Goal: Find specific page/section: Find specific page/section

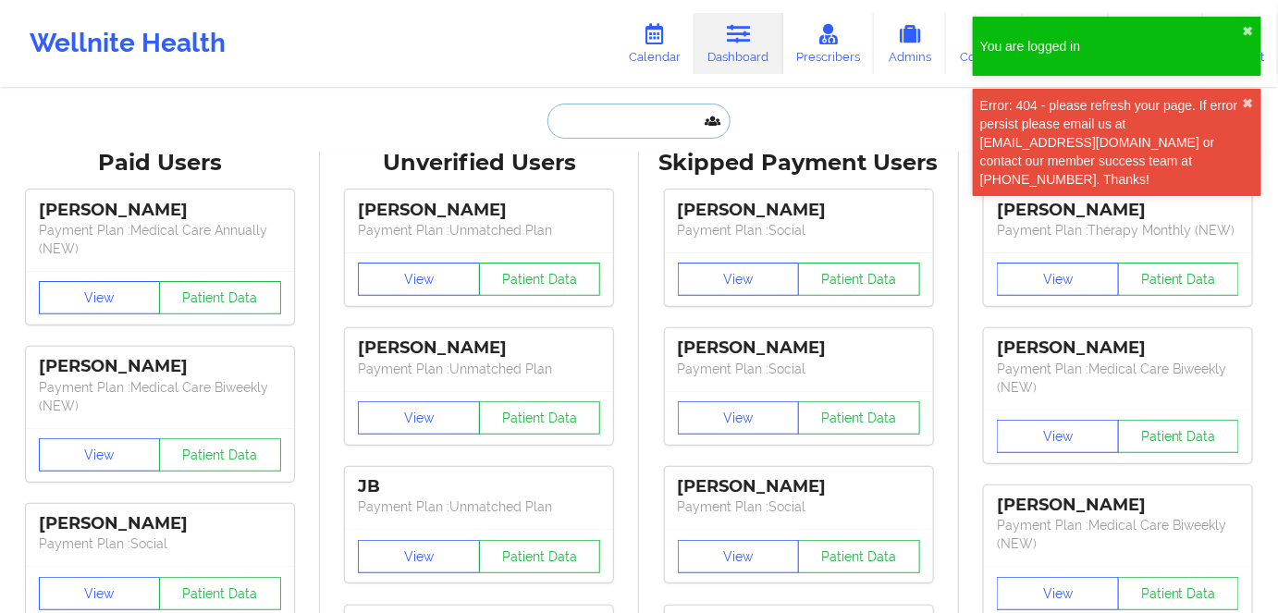
click at [606, 118] on input "text" at bounding box center [638, 121] width 183 height 35
paste input "[PERSON_NAME]"
type input "[PERSON_NAME]"
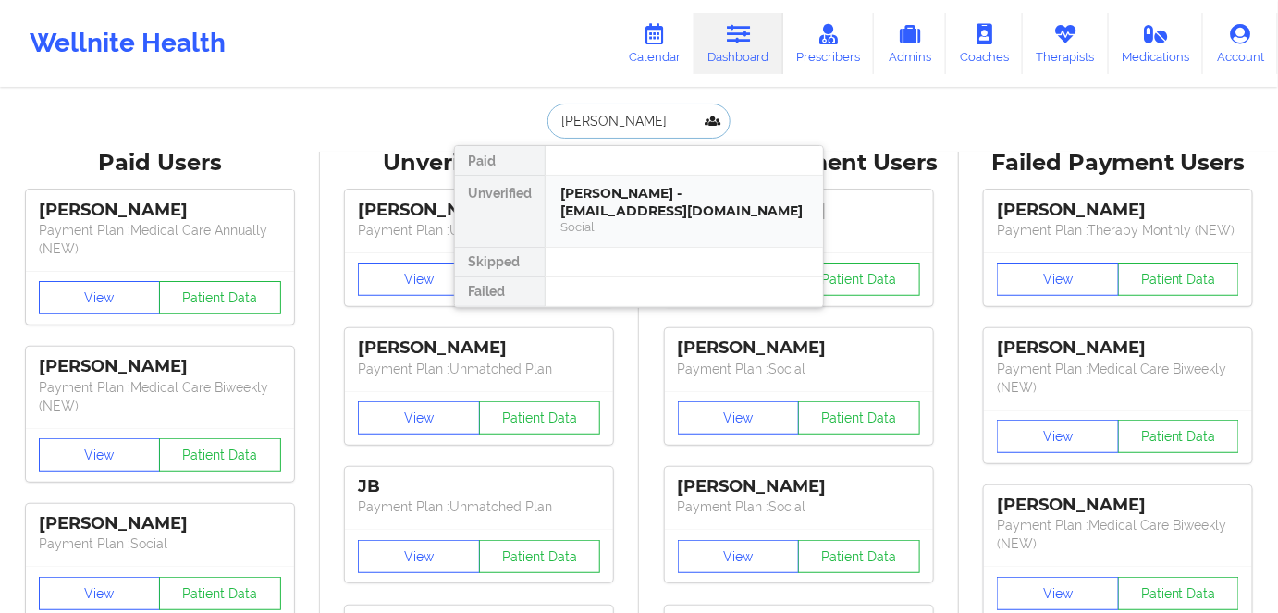
click at [641, 224] on div "Social" at bounding box center [684, 227] width 248 height 16
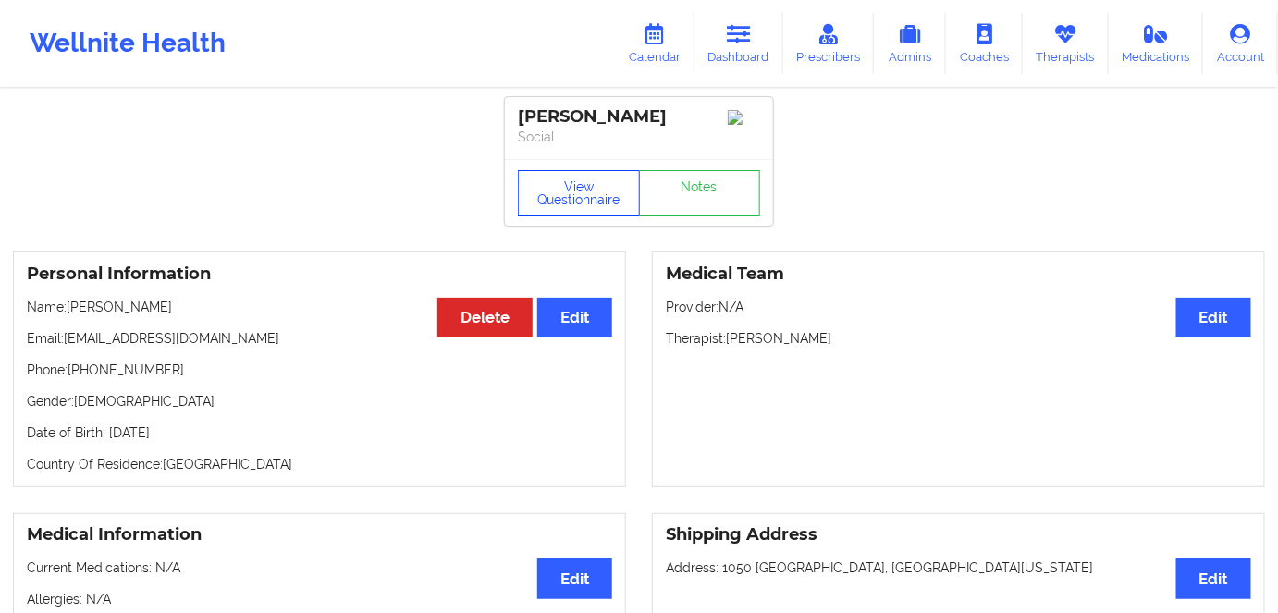
click at [549, 210] on button "View Questionnaire" at bounding box center [579, 193] width 122 height 46
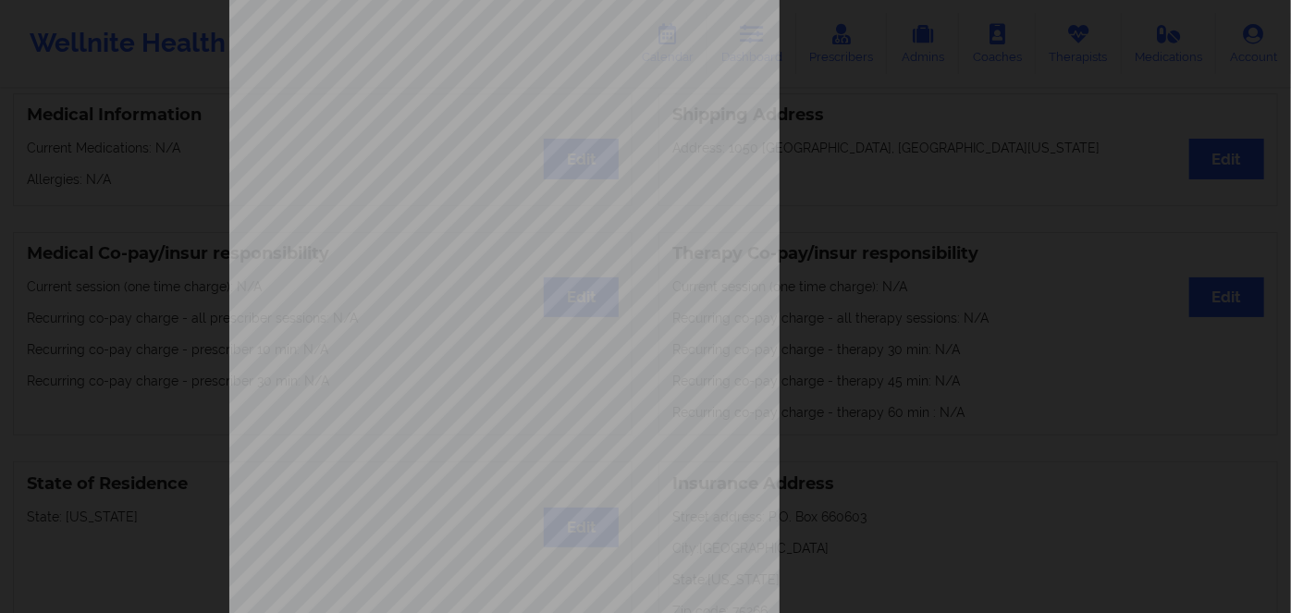
scroll to position [268, 0]
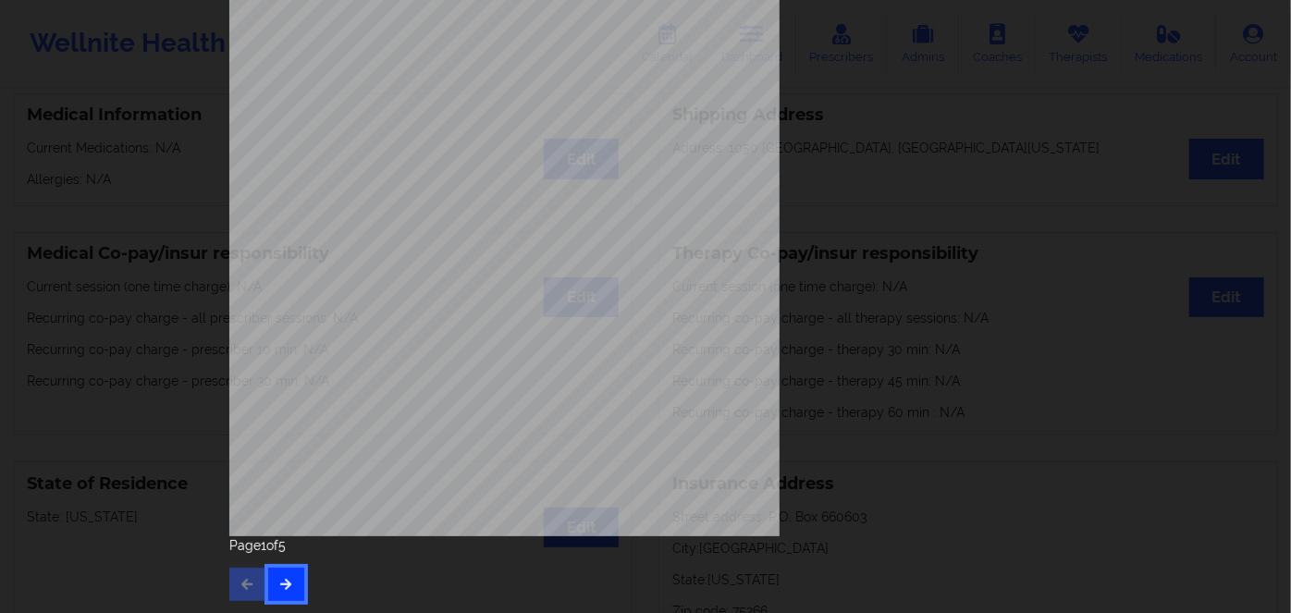
click at [290, 576] on button "button" at bounding box center [286, 584] width 36 height 33
click at [286, 589] on icon "button" at bounding box center [286, 583] width 16 height 11
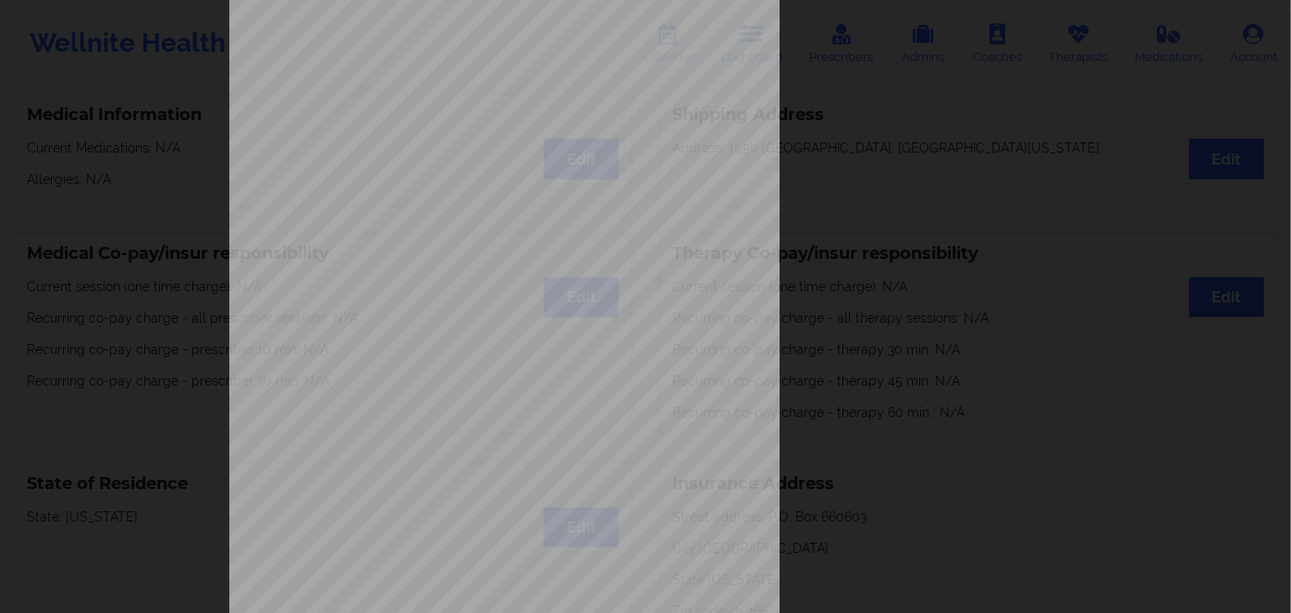
scroll to position [252, 0]
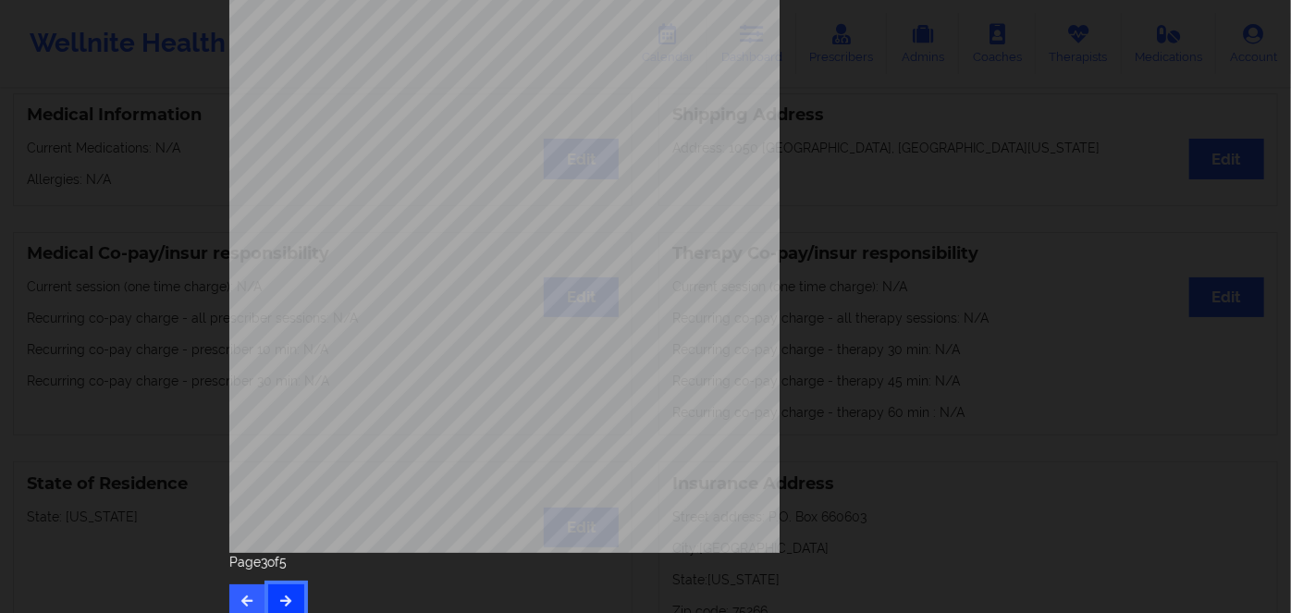
click at [283, 595] on icon "button" at bounding box center [286, 600] width 16 height 11
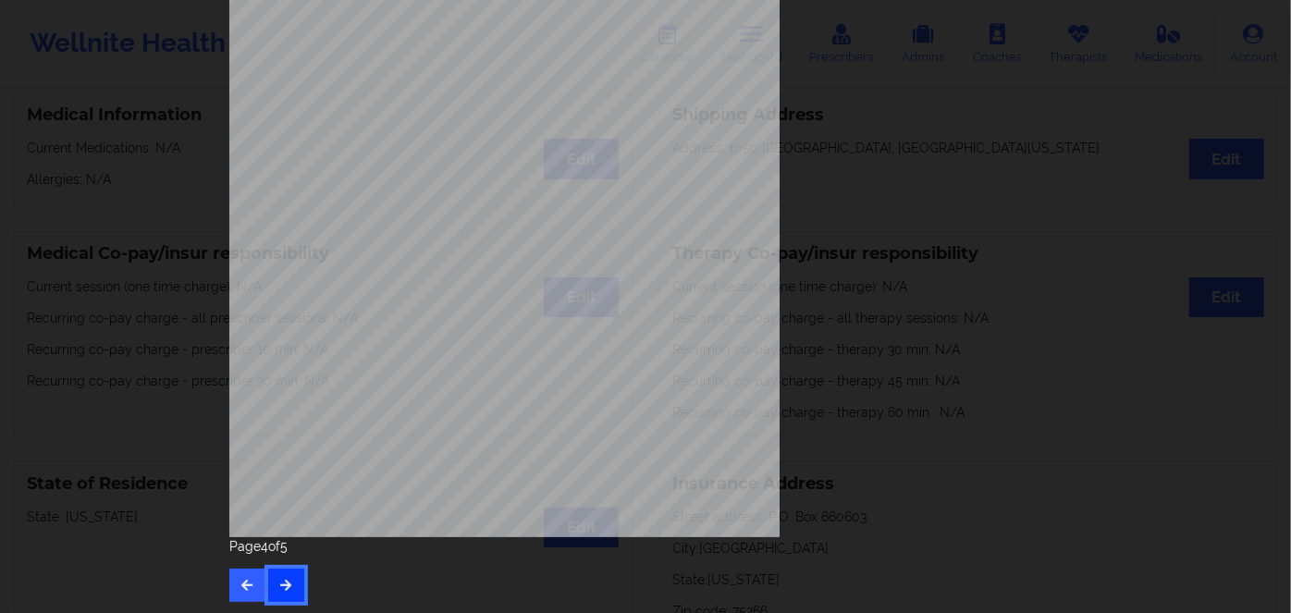
scroll to position [268, 0]
click at [461, 259] on span "ZGN944289148" at bounding box center [451, 260] width 59 height 8
copy span "ZGN944289148"
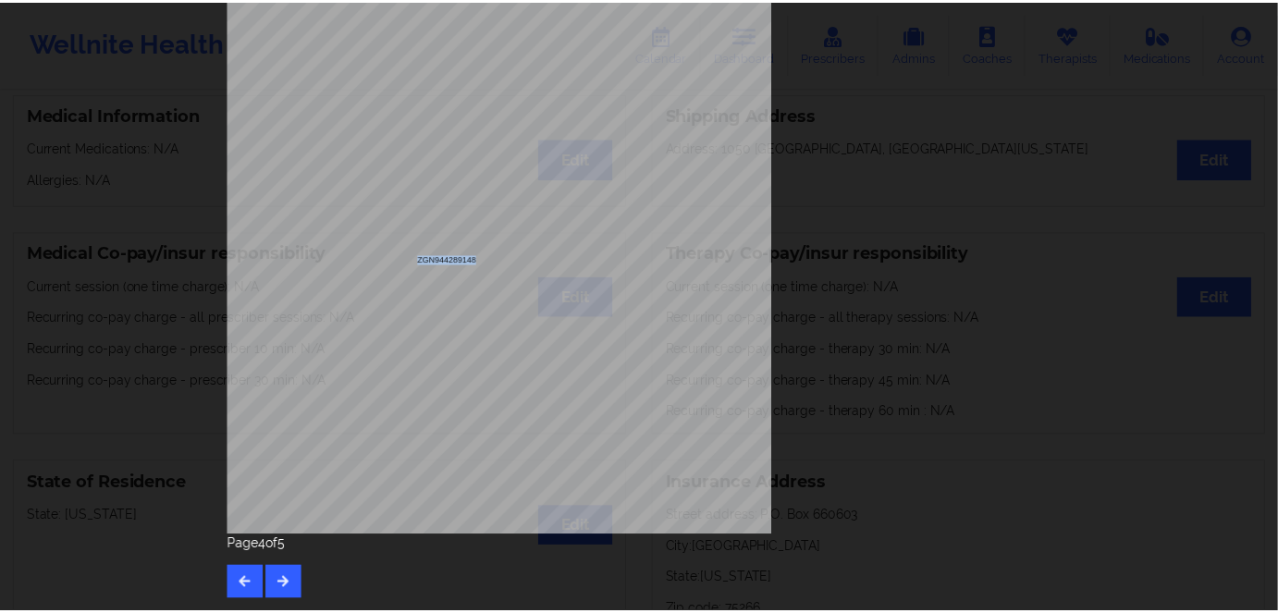
scroll to position [0, 0]
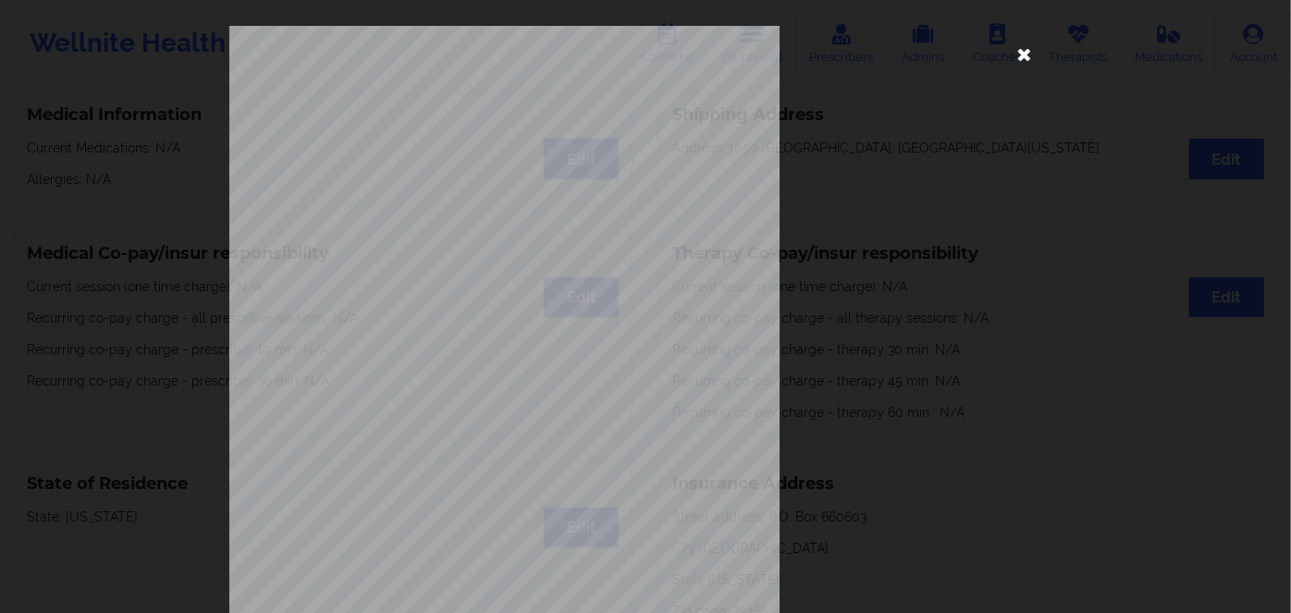
click at [1018, 61] on icon at bounding box center [1025, 54] width 30 height 30
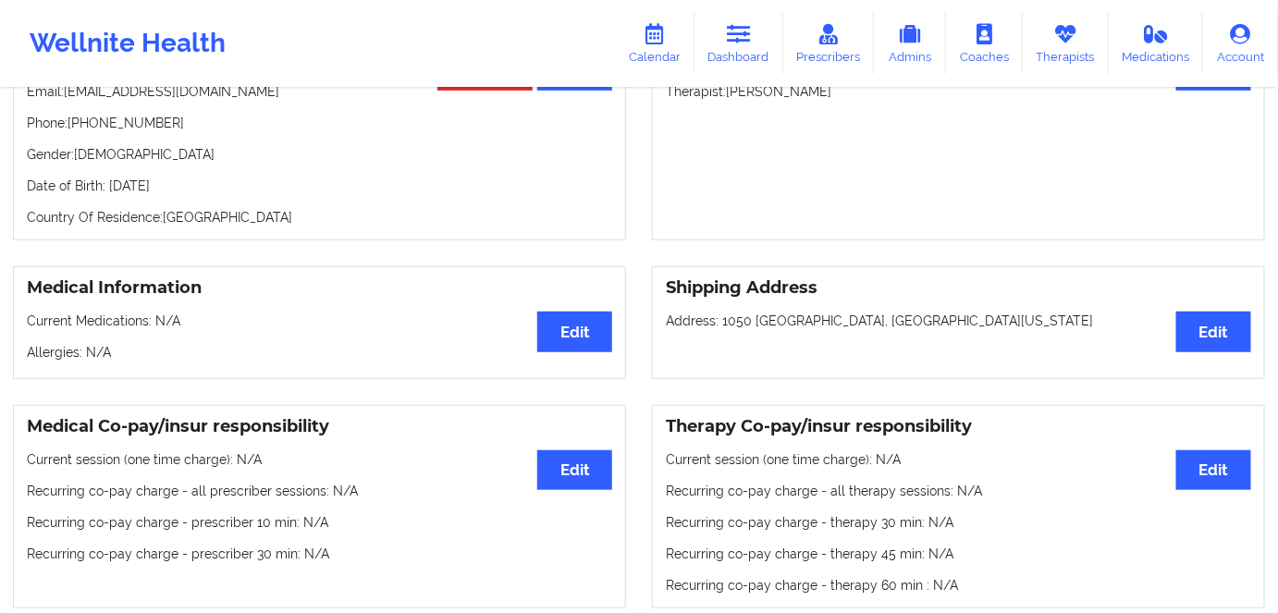
scroll to position [167, 0]
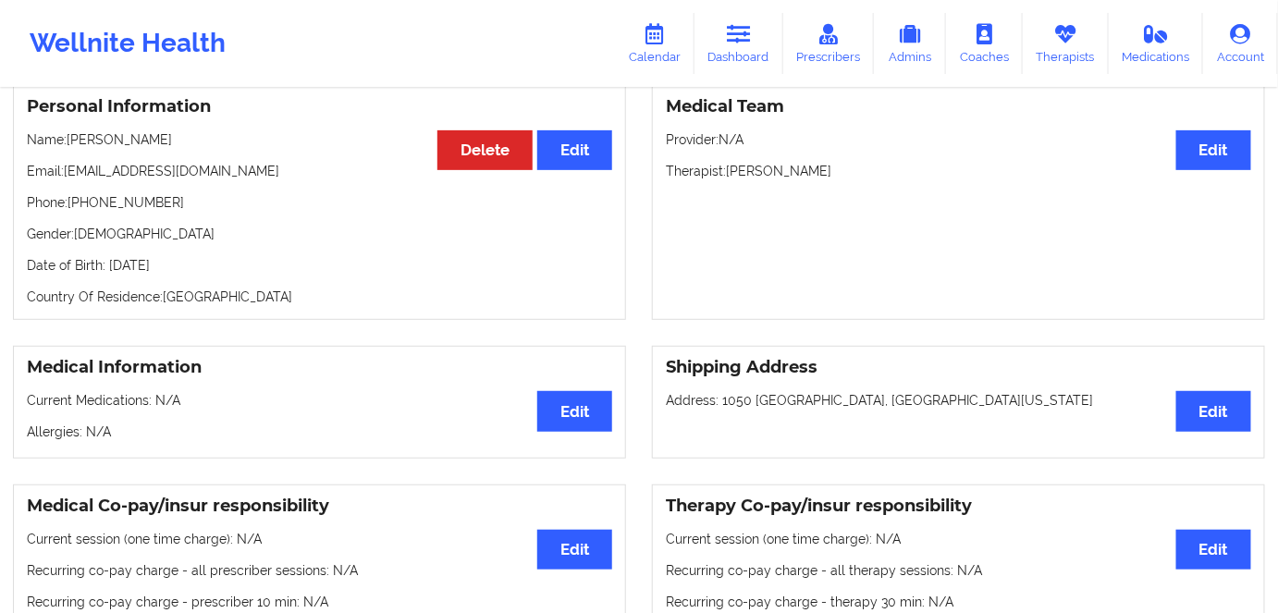
click at [190, 275] on p "Date of Birth: [DEMOGRAPHIC_DATA]" at bounding box center [319, 265] width 585 height 18
click at [190, 275] on p "Date of Birth: 1st of June 1978" at bounding box center [319, 265] width 585 height 18
copy p "1978"
drag, startPoint x: 168, startPoint y: 136, endPoint x: 68, endPoint y: 128, distance: 101.1
click at [68, 128] on div "Personal Information Edit Delete Name: Bridget Martinez Email: bridgetlmartinez…" at bounding box center [319, 202] width 613 height 236
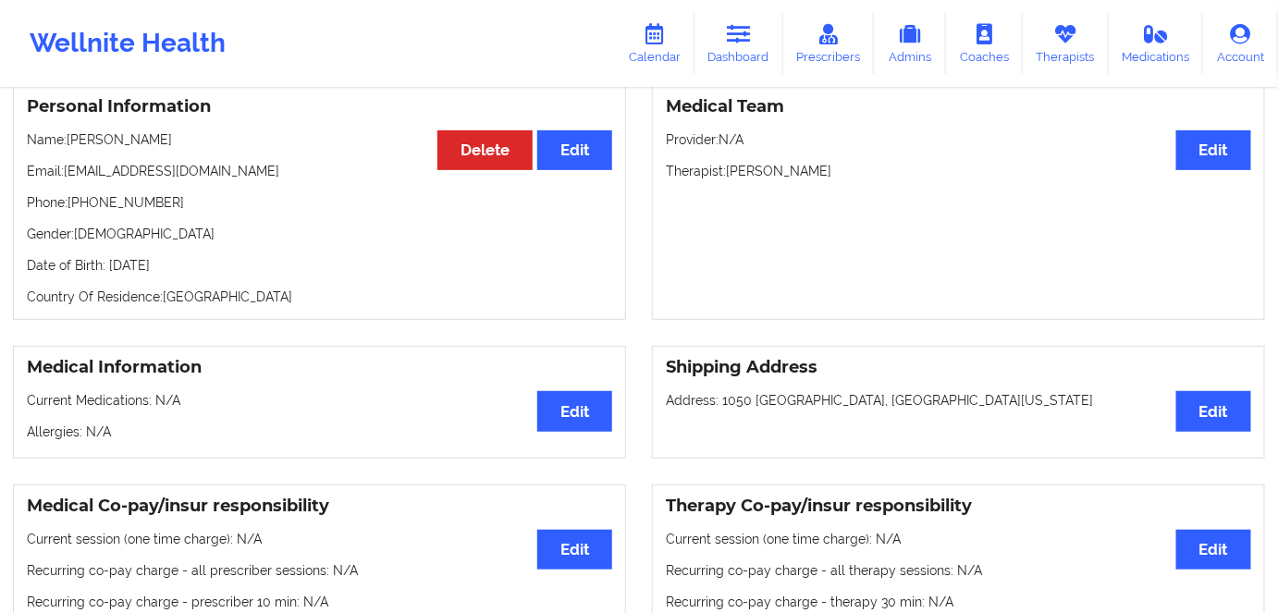
copy p "Bridget Martinez"
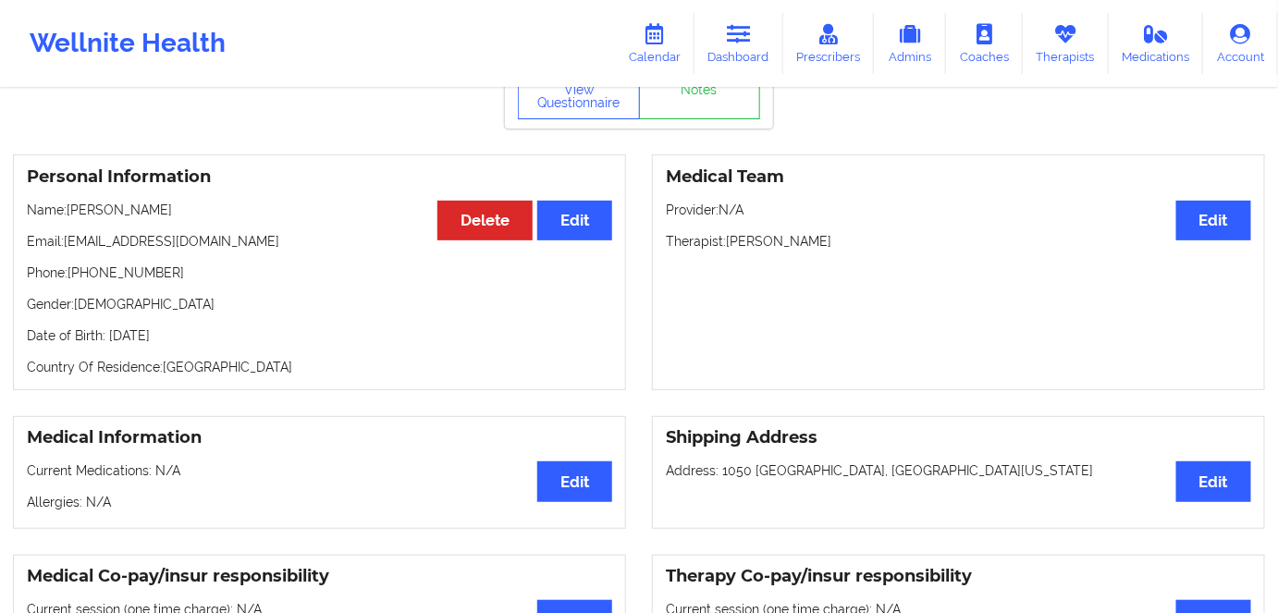
scroll to position [0, 0]
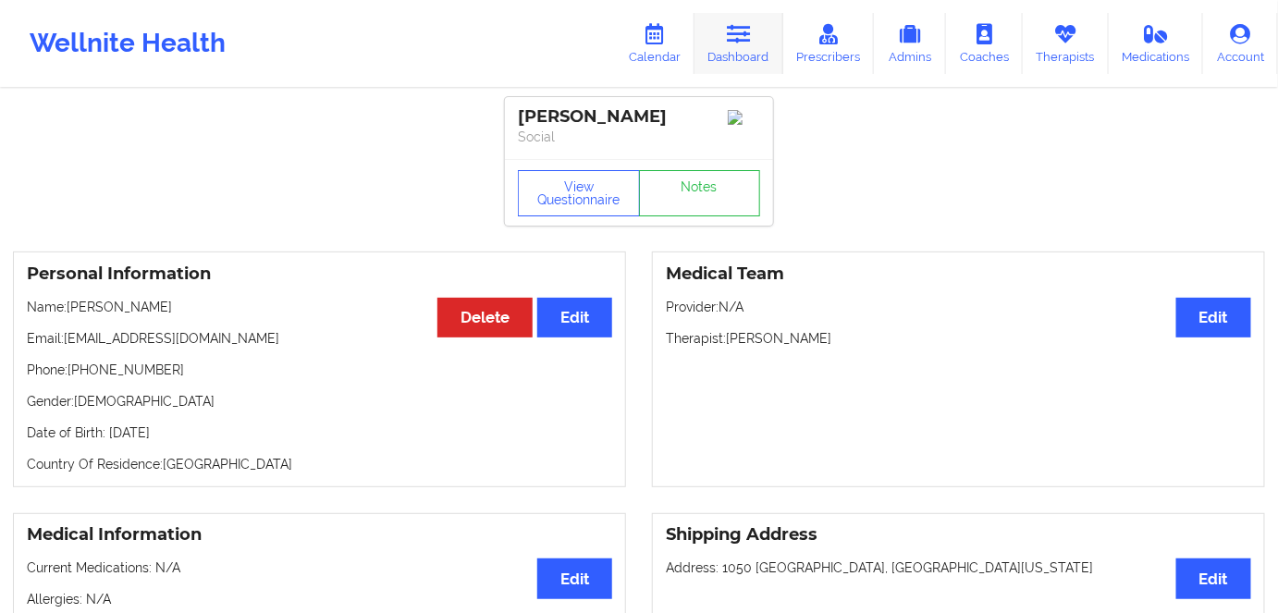
click at [756, 66] on link "Dashboard" at bounding box center [739, 43] width 89 height 61
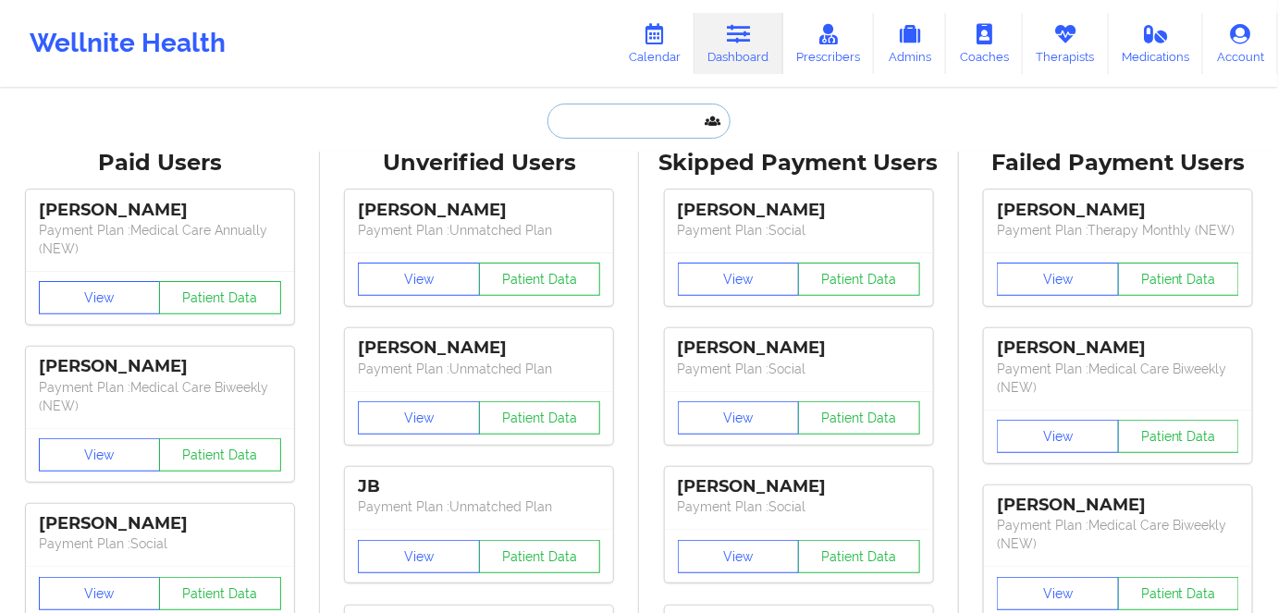
click at [641, 130] on input "text" at bounding box center [638, 121] width 183 height 35
paste input "marchalili1025@gmail.com"
type input "marchalili1025@gmail.com"
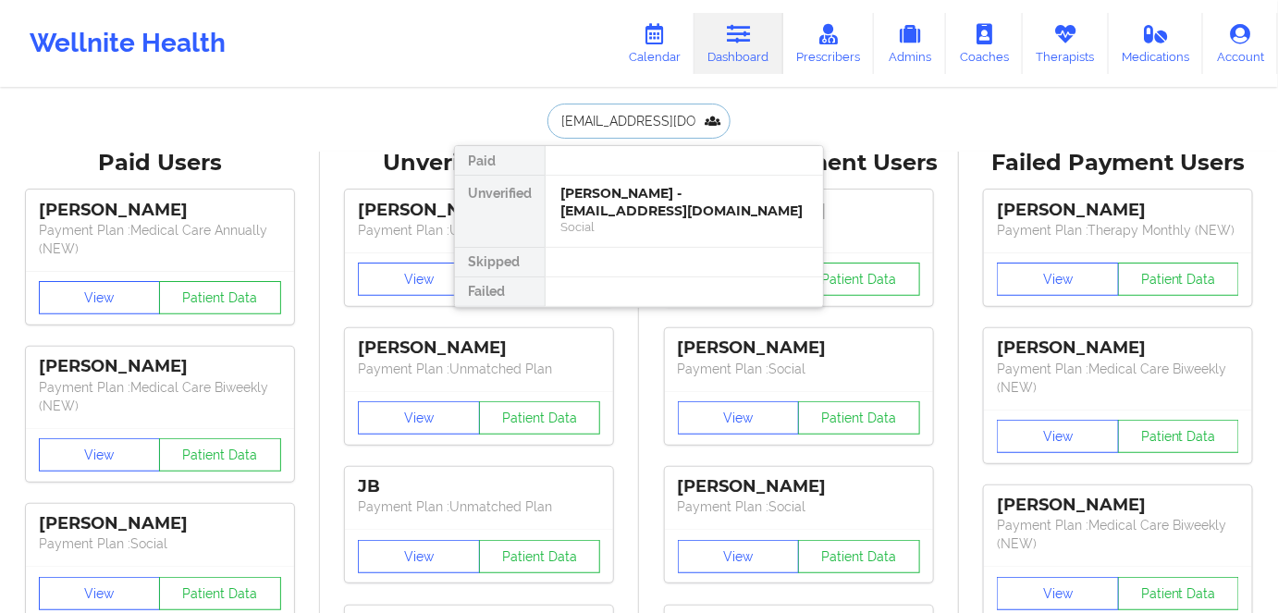
scroll to position [0, 10]
click at [636, 204] on div "Marc Halili - marchalili1025@gmail.com" at bounding box center [684, 202] width 248 height 34
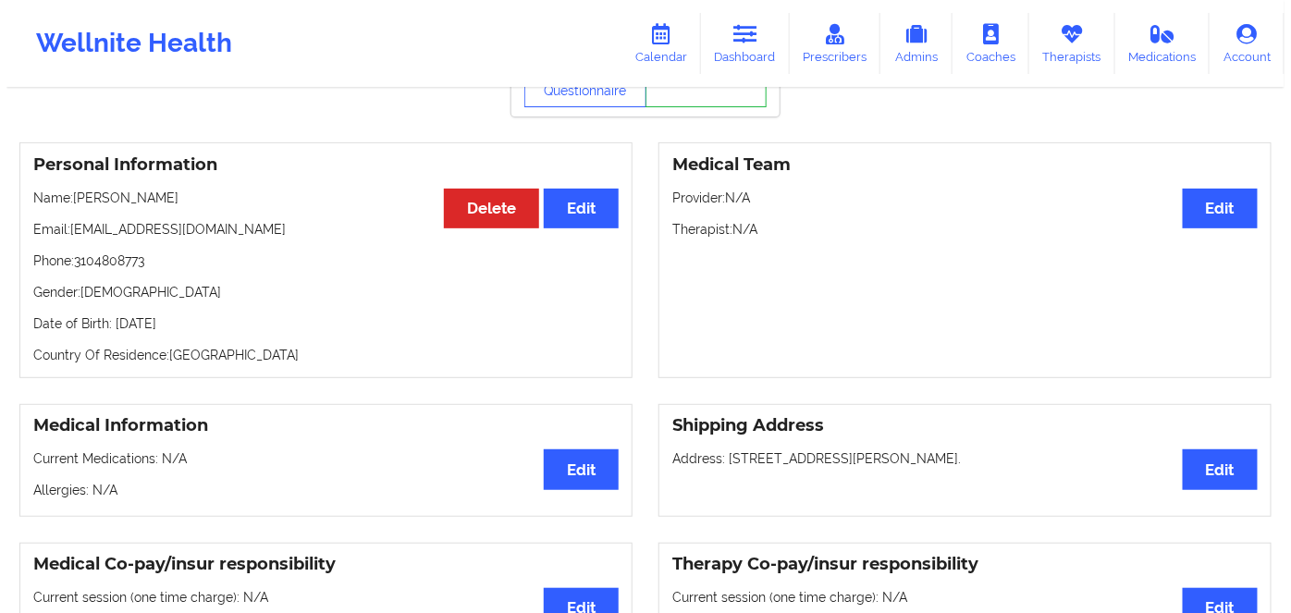
scroll to position [83, 0]
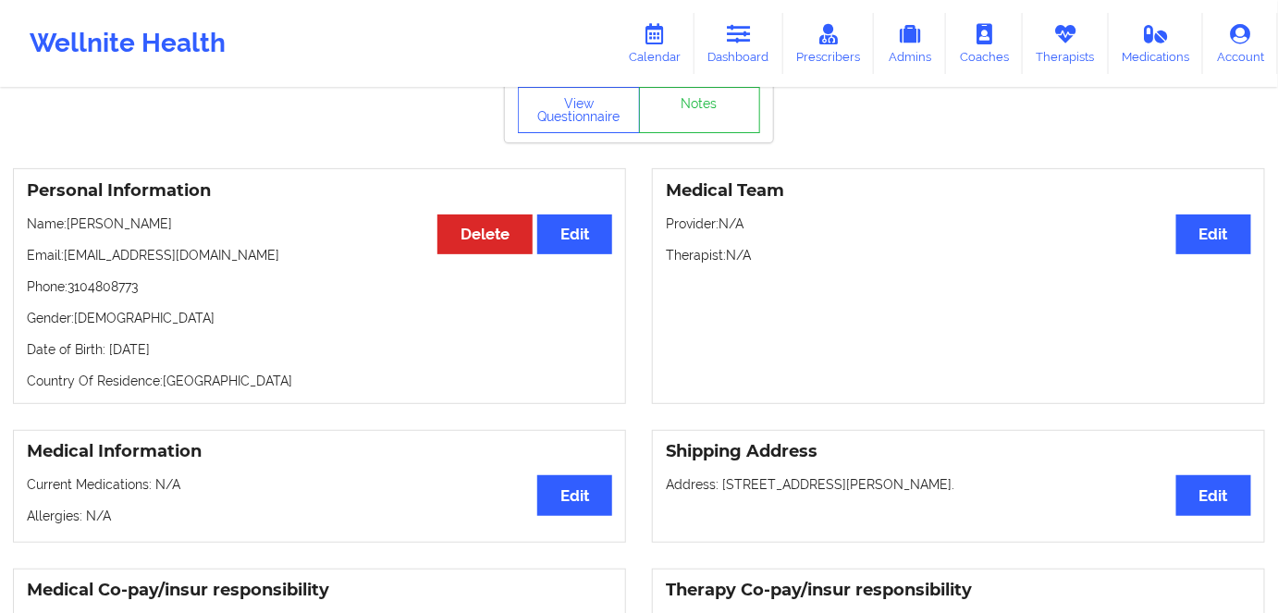
click at [222, 353] on p "Date of Birth: 24th of October 1999" at bounding box center [319, 349] width 585 height 18
copy p "1999"
click at [584, 114] on button "View Questionnaire" at bounding box center [579, 110] width 122 height 46
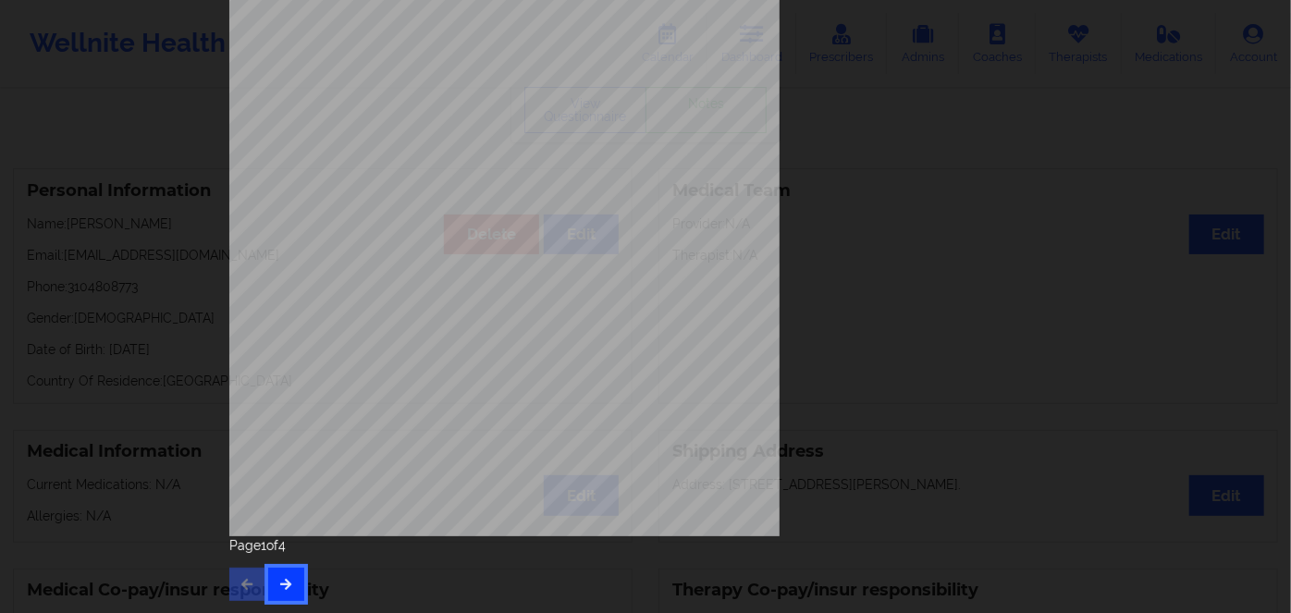
click at [291, 572] on button "button" at bounding box center [286, 584] width 36 height 33
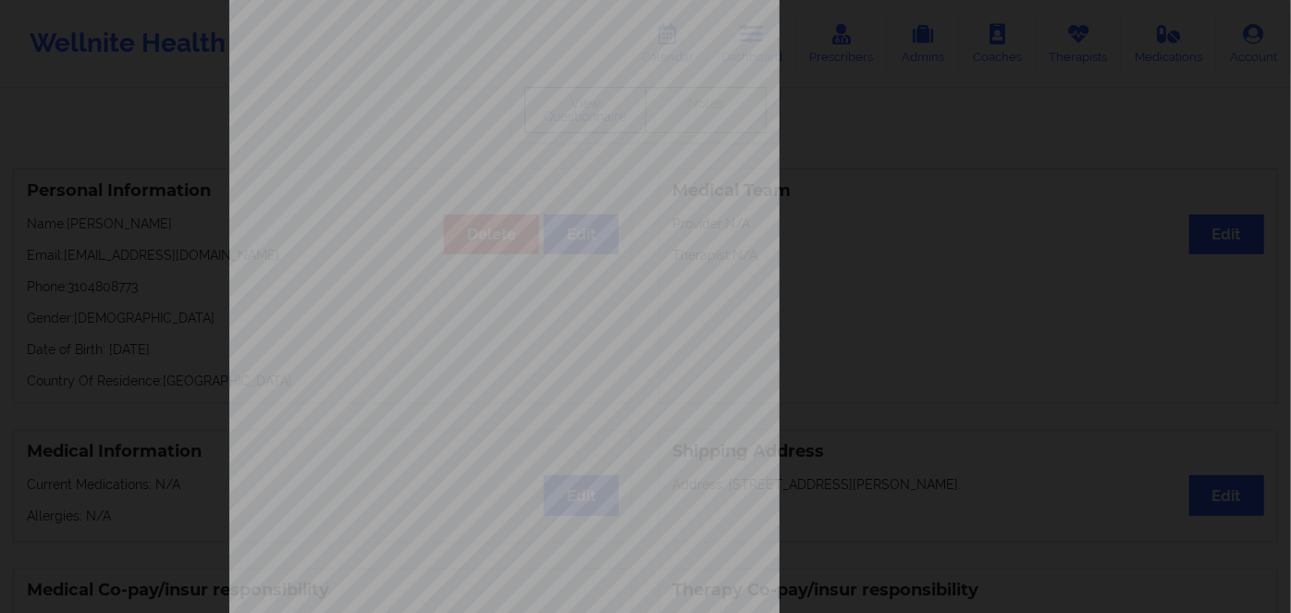
scroll to position [268, 0]
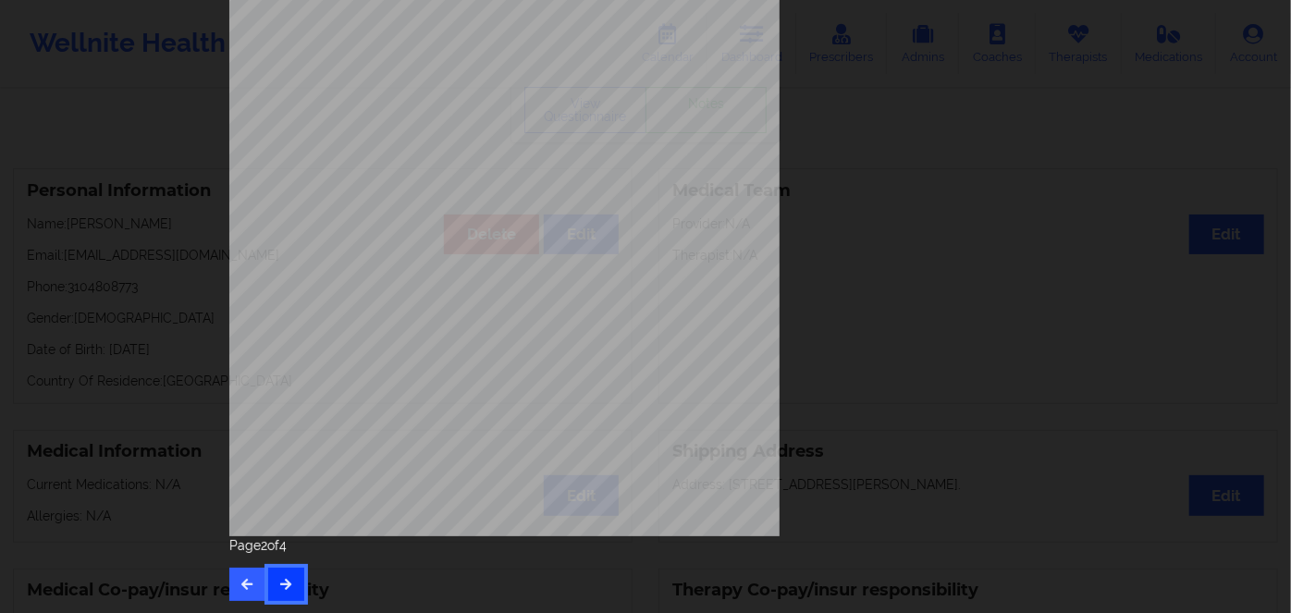
drag, startPoint x: 282, startPoint y: 579, endPoint x: 293, endPoint y: 572, distance: 13.3
click at [284, 579] on icon "button" at bounding box center [286, 583] width 16 height 11
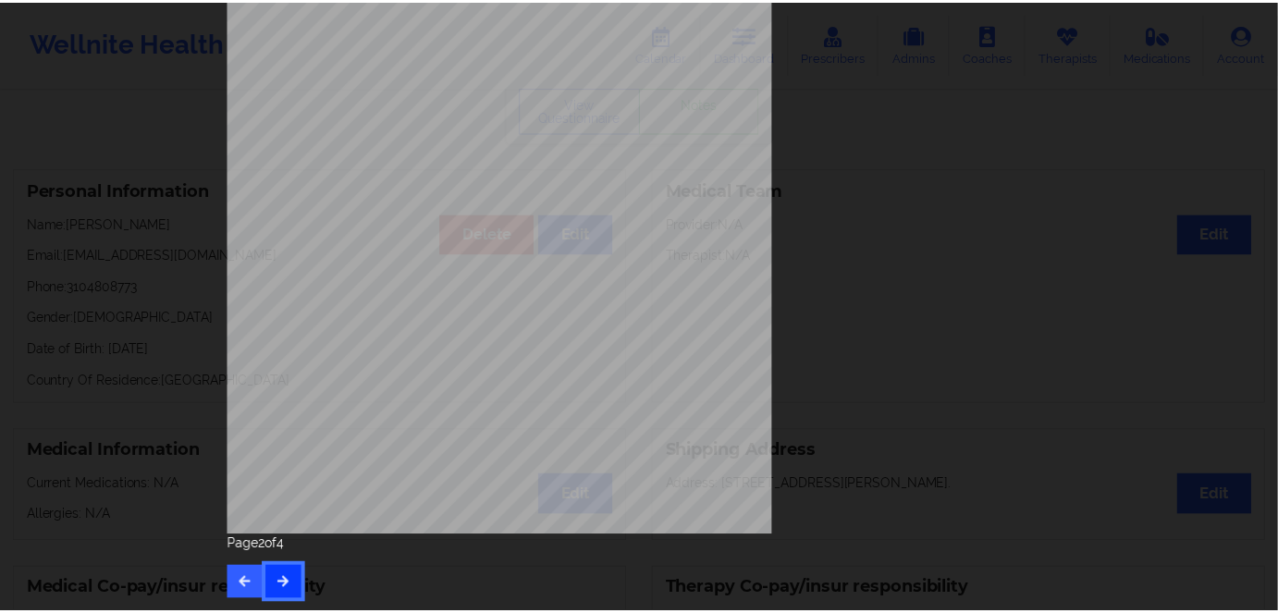
scroll to position [0, 0]
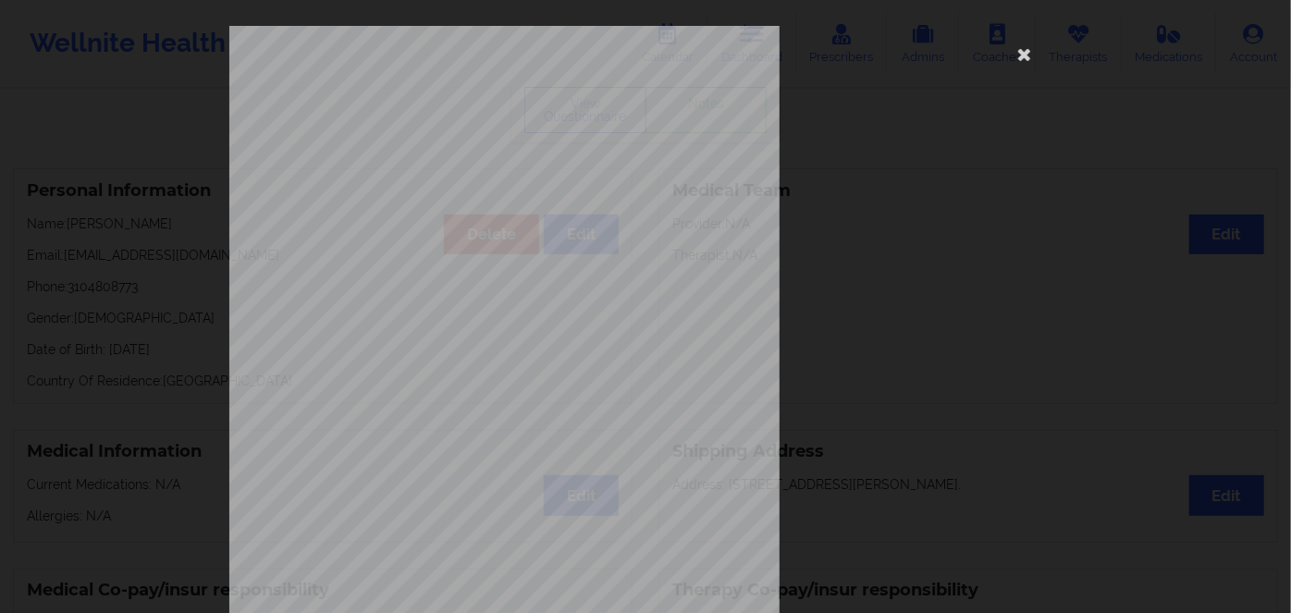
click at [448, 144] on span "918578623" at bounding box center [443, 143] width 42 height 8
copy span "918578623"
click at [1019, 50] on icon at bounding box center [1025, 54] width 30 height 30
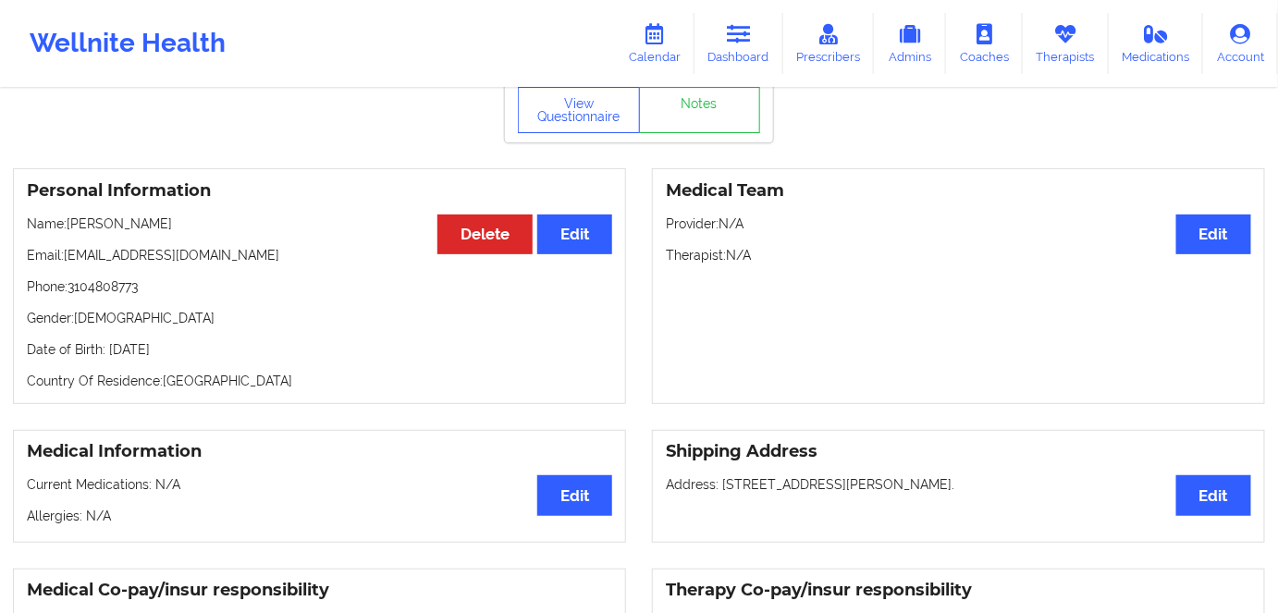
click at [215, 359] on p "Date of Birth: 24th of October 1999" at bounding box center [319, 349] width 585 height 18
copy p "1999"
drag, startPoint x: 105, startPoint y: 215, endPoint x: 73, endPoint y: 215, distance: 32.4
click at [73, 215] on div "Personal Information Edit Delete Name: Marc Halili Email: marchalili1025@gmail.…" at bounding box center [319, 286] width 613 height 236
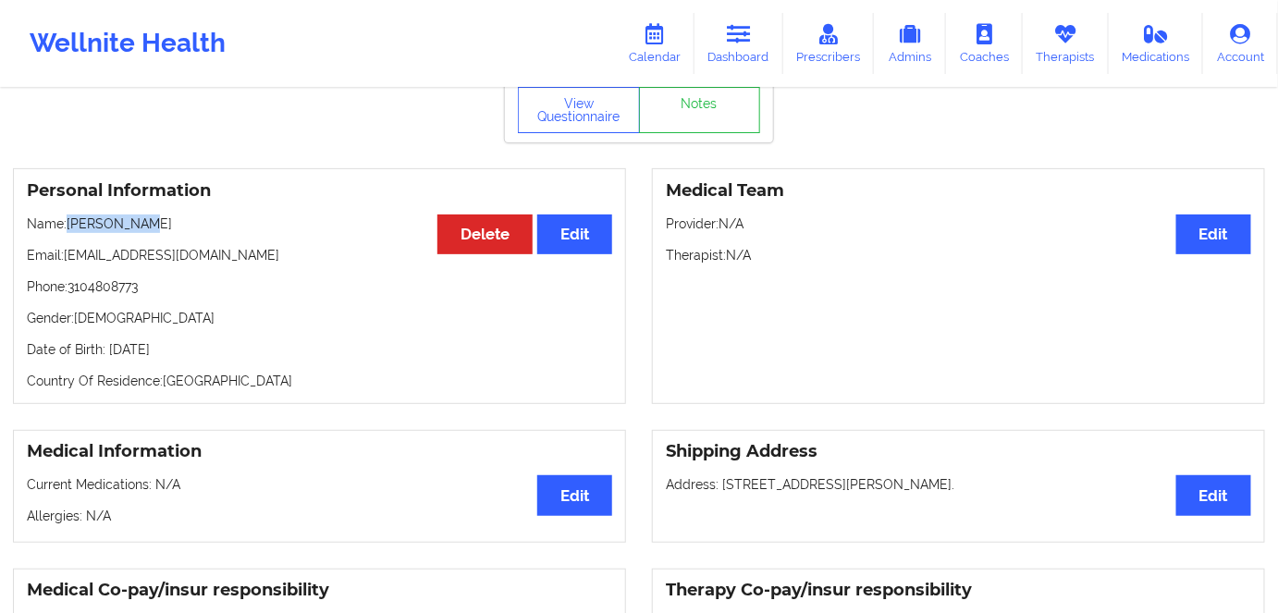
copy p "[PERSON_NAME]"
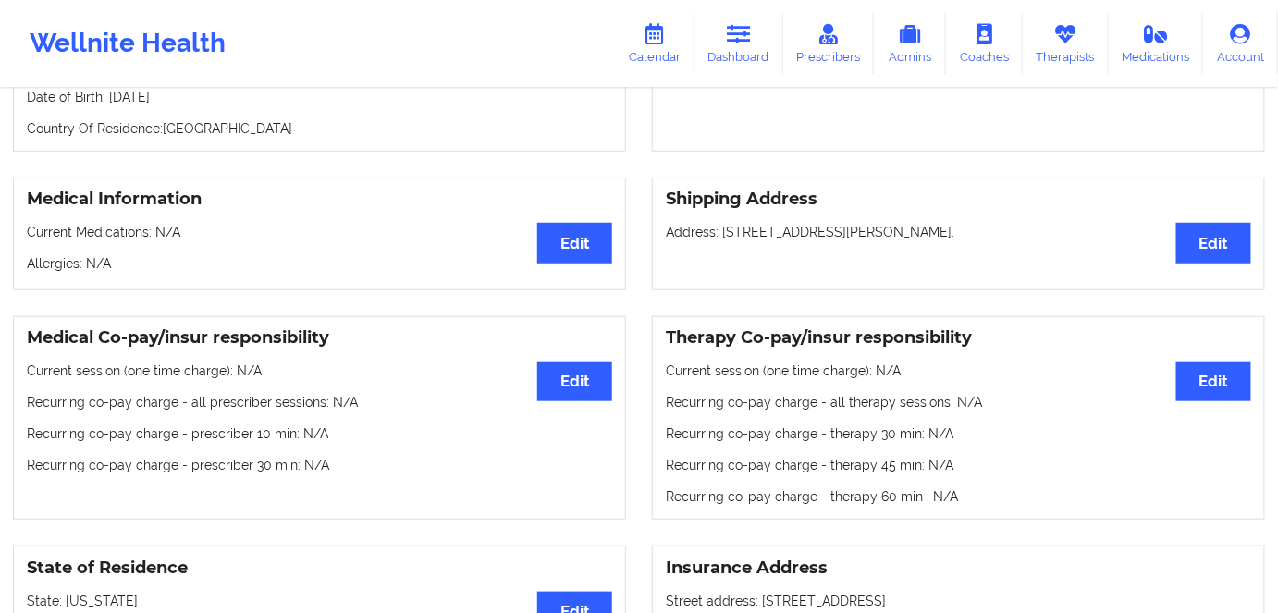
scroll to position [83, 0]
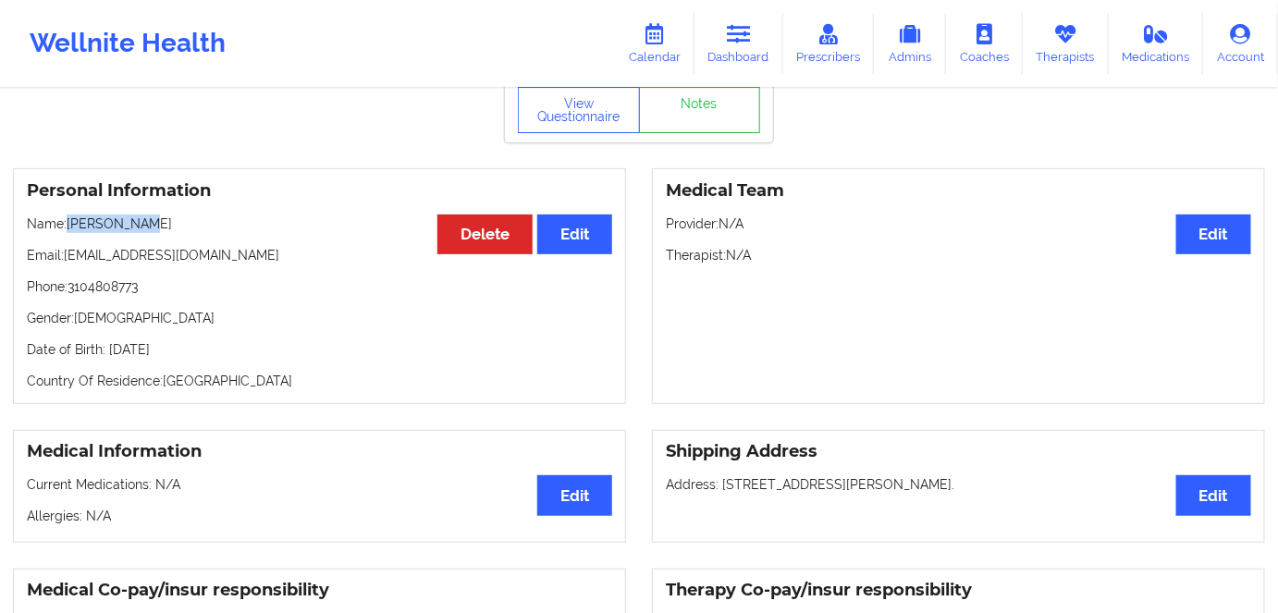
drag, startPoint x: 254, startPoint y: 350, endPoint x: 114, endPoint y: 343, distance: 140.7
click at [109, 343] on div "Personal Information Edit Delete Name: Marc Halili Email: marchalili1025@gmail.…" at bounding box center [319, 286] width 613 height 236
copy p "24th of October 1999"
click at [744, 47] on link "Dashboard" at bounding box center [739, 43] width 89 height 61
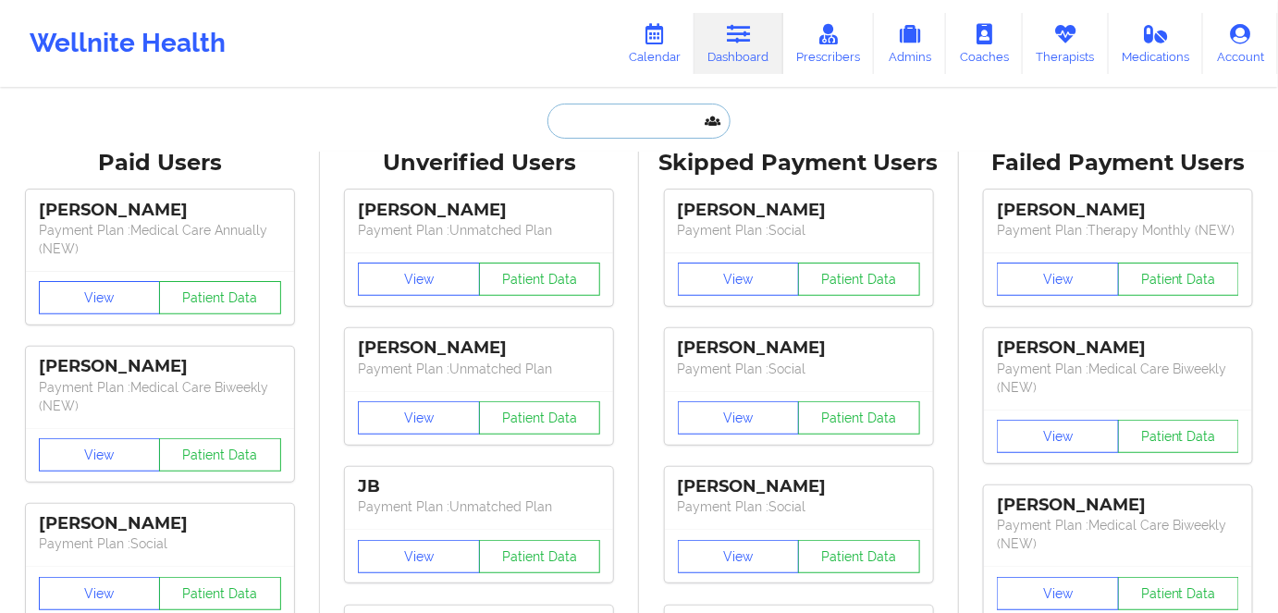
click at [646, 126] on input "text" at bounding box center [638, 121] width 183 height 35
paste input "warren-lignan@protonmail.com"
type input "warren-lignan@protonmail.com"
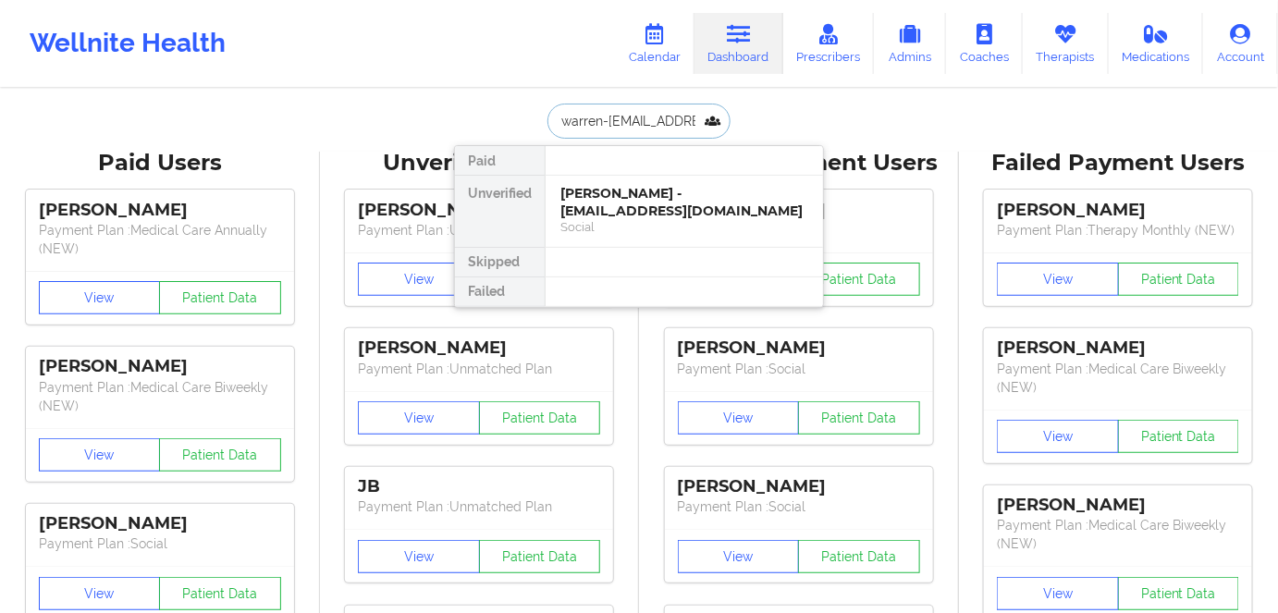
scroll to position [0, 40]
click at [586, 200] on div "Warren Lignan - warren-lignan@protonmail.com" at bounding box center [684, 202] width 248 height 34
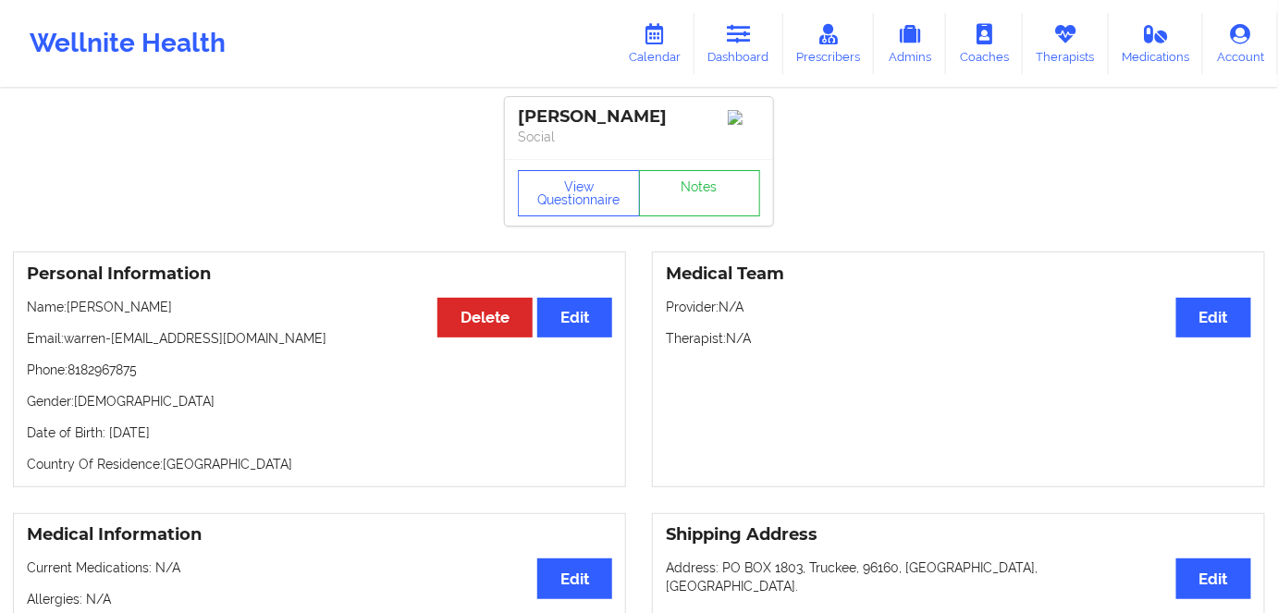
click at [223, 436] on p "Date of Birth: 21st of December 2001" at bounding box center [319, 433] width 585 height 18
drag, startPoint x: 223, startPoint y: 436, endPoint x: 277, endPoint y: 448, distance: 55.9
click at [223, 437] on p "Date of Birth: 21st of December 2001" at bounding box center [319, 433] width 585 height 18
drag, startPoint x: 173, startPoint y: 302, endPoint x: 76, endPoint y: 304, distance: 97.1
click at [76, 304] on p "Name: Warren Lignan" at bounding box center [319, 307] width 585 height 18
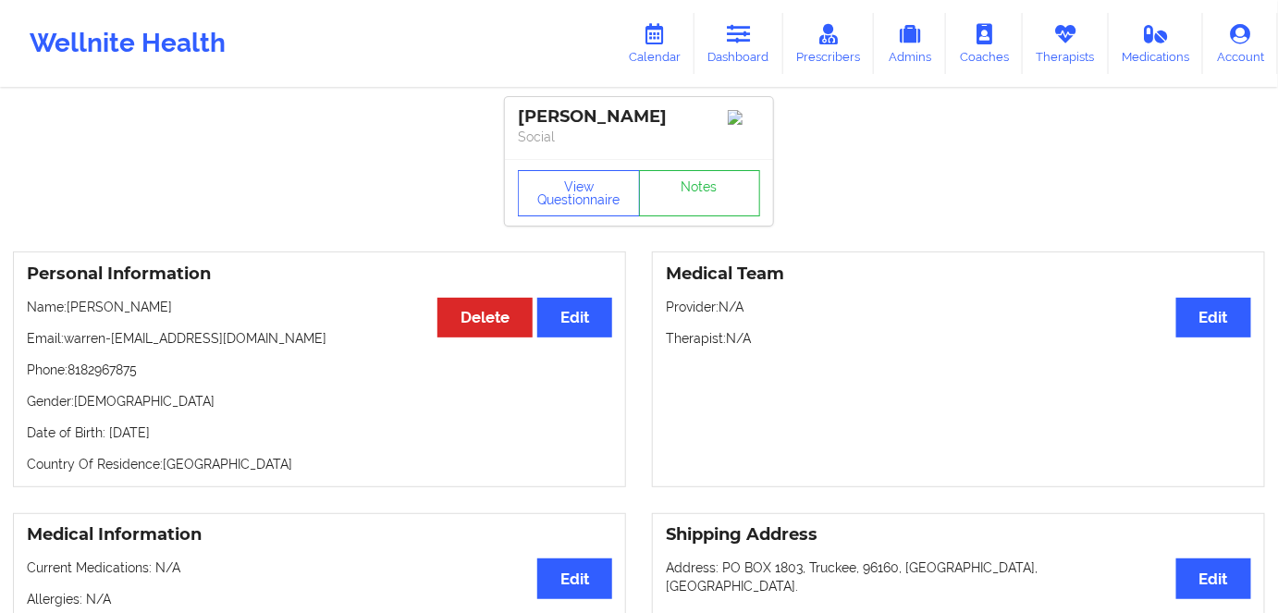
drag, startPoint x: 172, startPoint y: 380, endPoint x: 238, endPoint y: 342, distance: 75.8
click at [176, 379] on p "Phone: 8182967875" at bounding box center [319, 370] width 585 height 18
click at [596, 206] on button "View Questionnaire" at bounding box center [579, 193] width 122 height 46
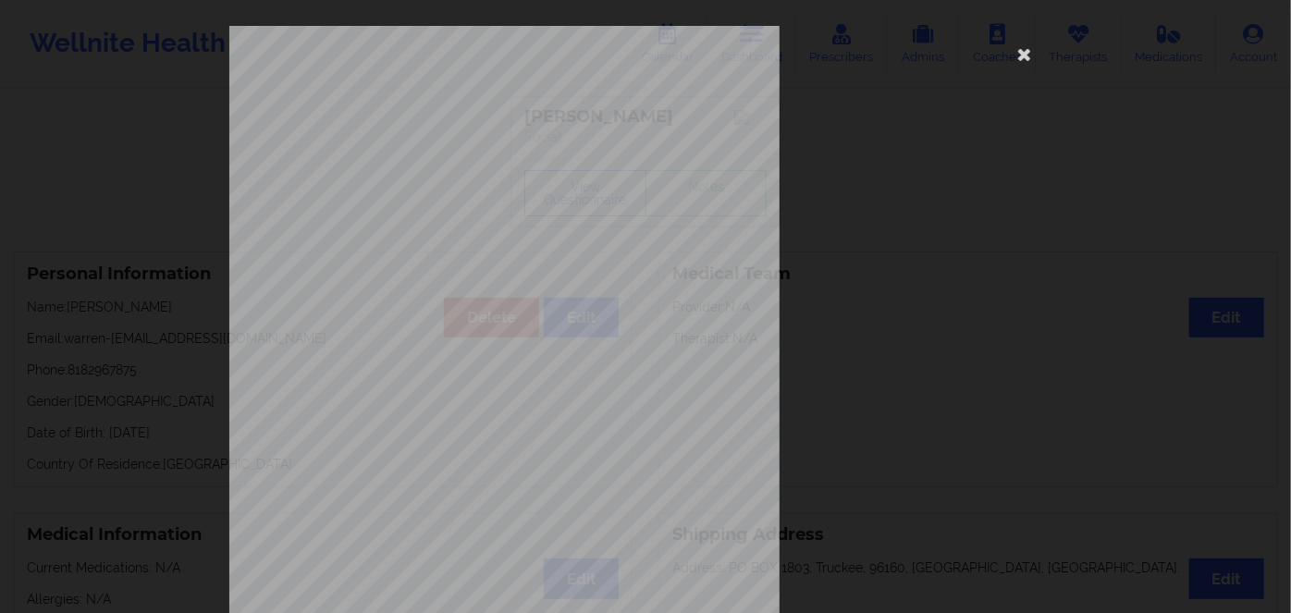
scroll to position [268, 0]
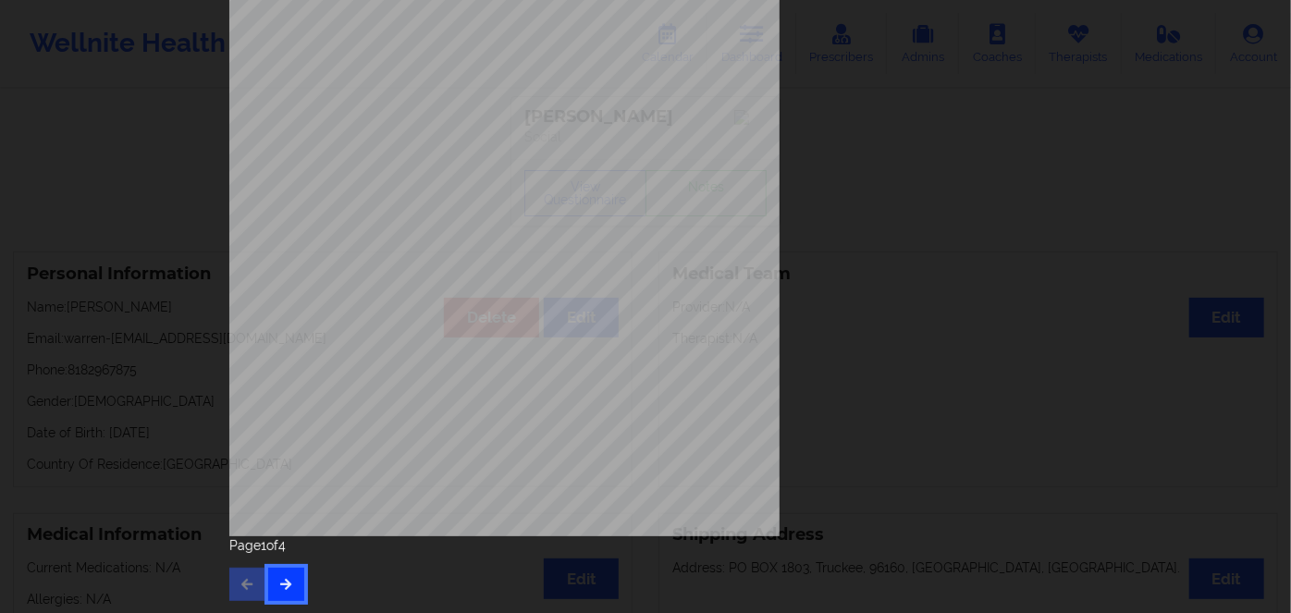
click at [286, 592] on button "button" at bounding box center [286, 584] width 36 height 33
click at [287, 584] on icon "button" at bounding box center [286, 583] width 16 height 11
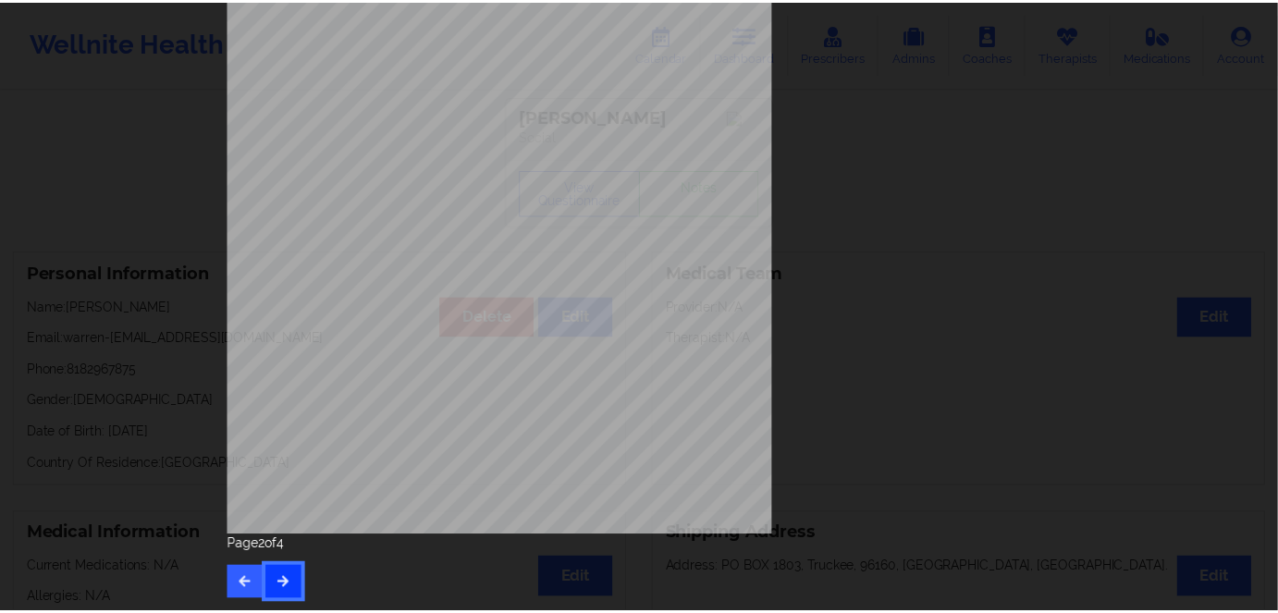
scroll to position [0, 0]
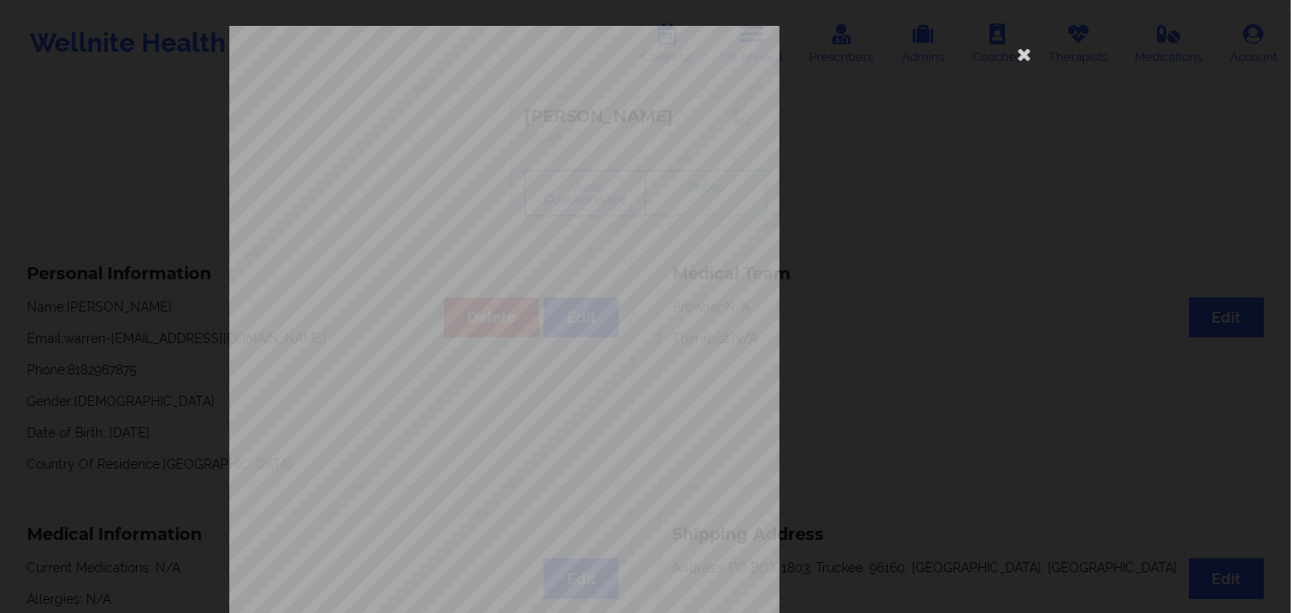
click at [449, 142] on span "962574977" at bounding box center [443, 143] width 42 height 8
click at [1021, 55] on icon at bounding box center [1025, 54] width 30 height 30
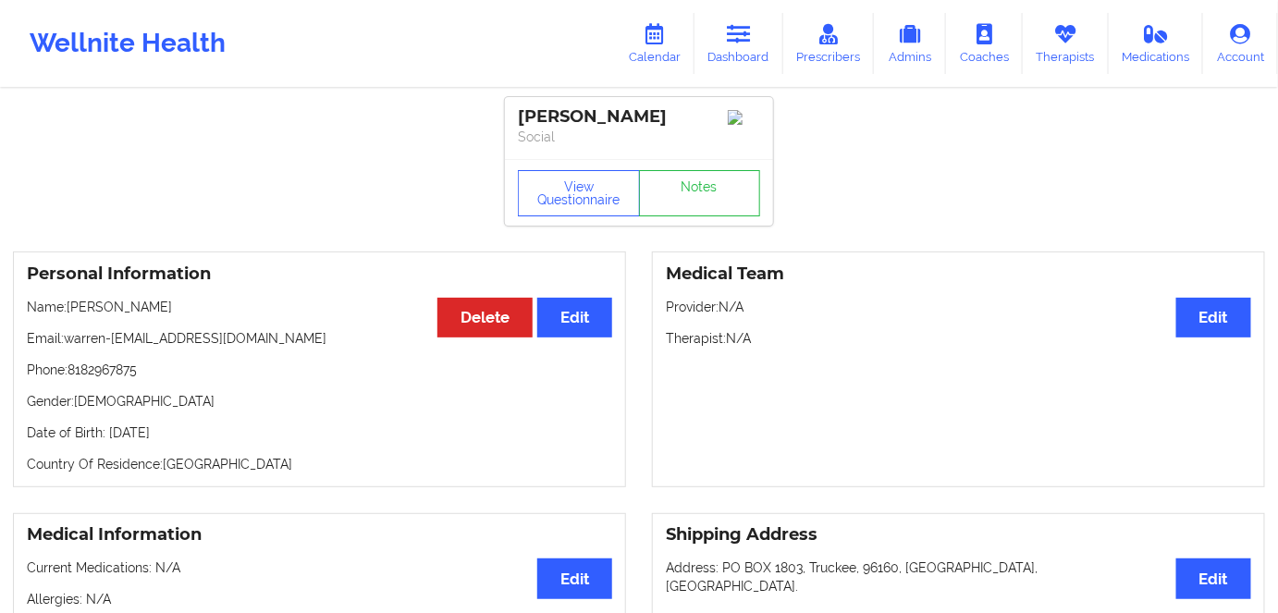
drag, startPoint x: 252, startPoint y: 425, endPoint x: 106, endPoint y: 429, distance: 146.2
click at [106, 429] on div "Personal Information Edit Delete Name: Warren Lignan Email: warren-lignan@proto…" at bounding box center [319, 370] width 613 height 236
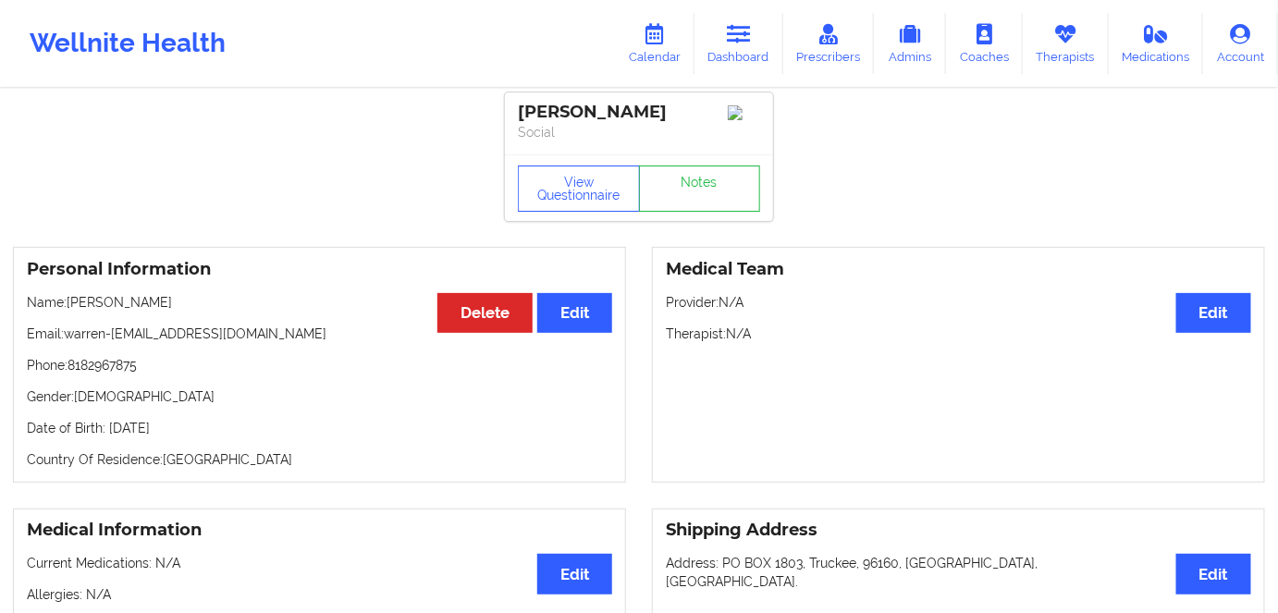
scroll to position [83, 0]
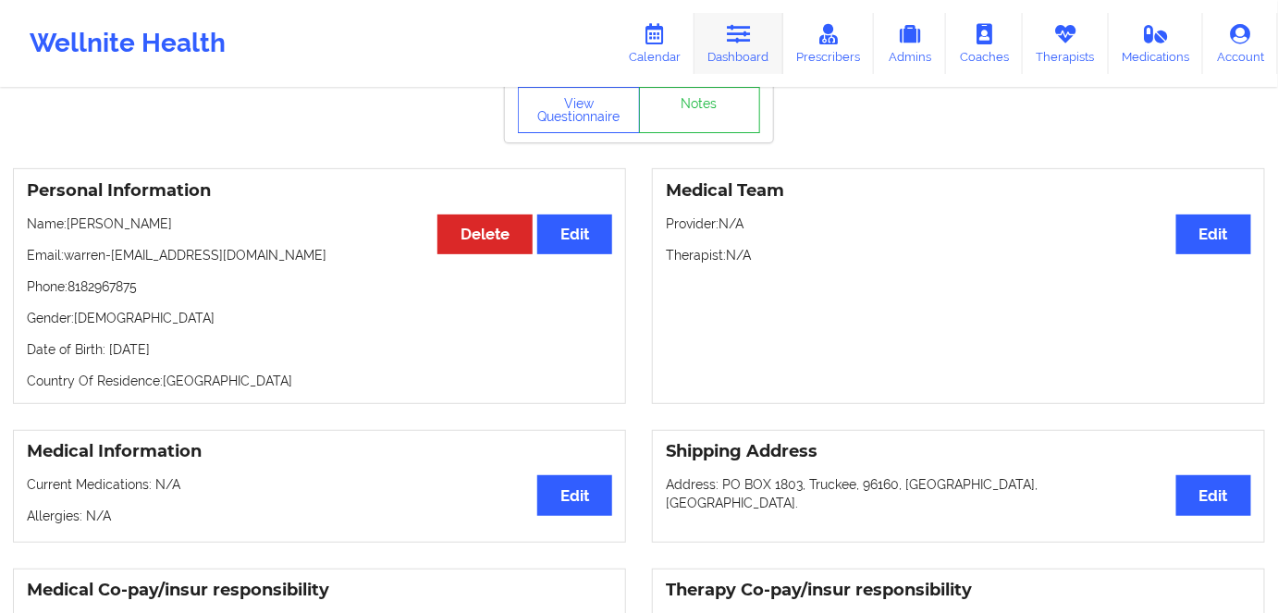
click at [727, 55] on link "Dashboard" at bounding box center [739, 43] width 89 height 61
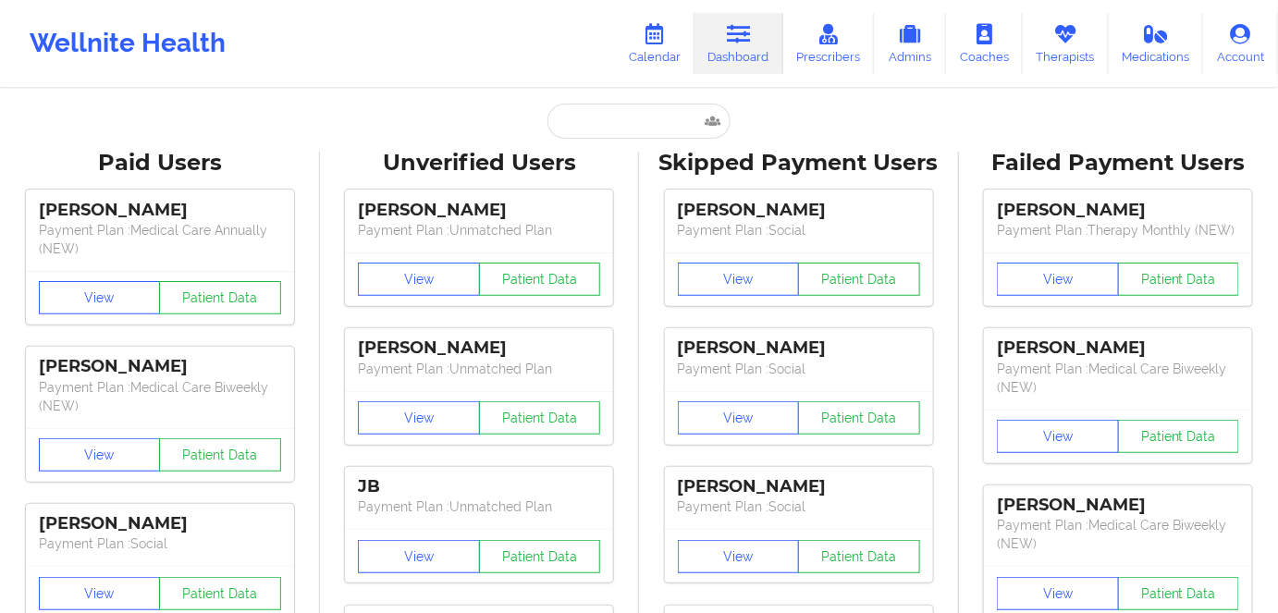
click at [614, 116] on input "text" at bounding box center [638, 121] width 183 height 35
paste input "amandazubricki@hotmail.com"
type input "amandazubricki@hotmail.com"
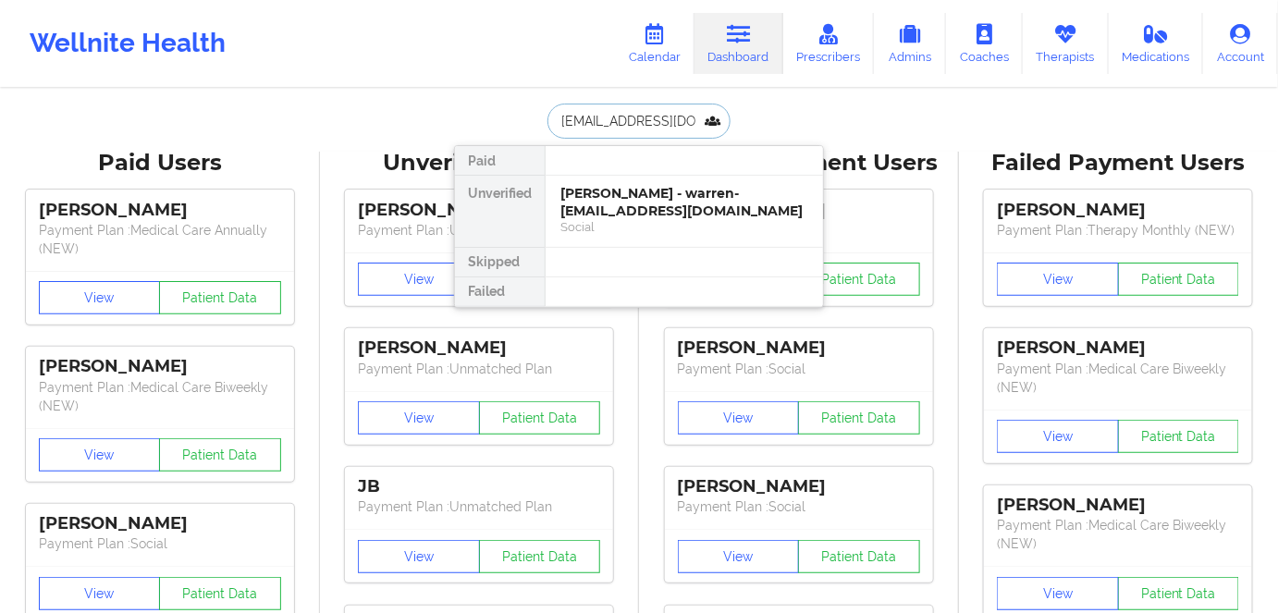
scroll to position [0, 31]
click at [673, 207] on div "Amanda Zubricki - amandazubricki@hotmail.com" at bounding box center [684, 202] width 248 height 34
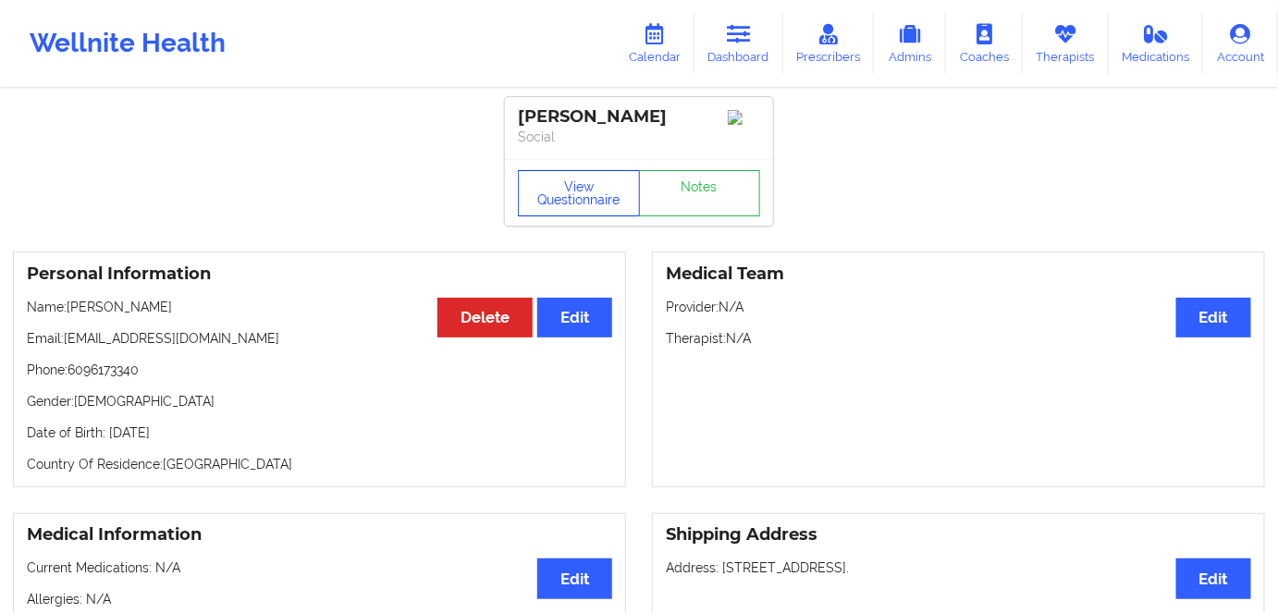
drag, startPoint x: 579, startPoint y: 200, endPoint x: 600, endPoint y: 107, distance: 94.9
click at [580, 198] on button "View Questionnaire" at bounding box center [579, 193] width 122 height 46
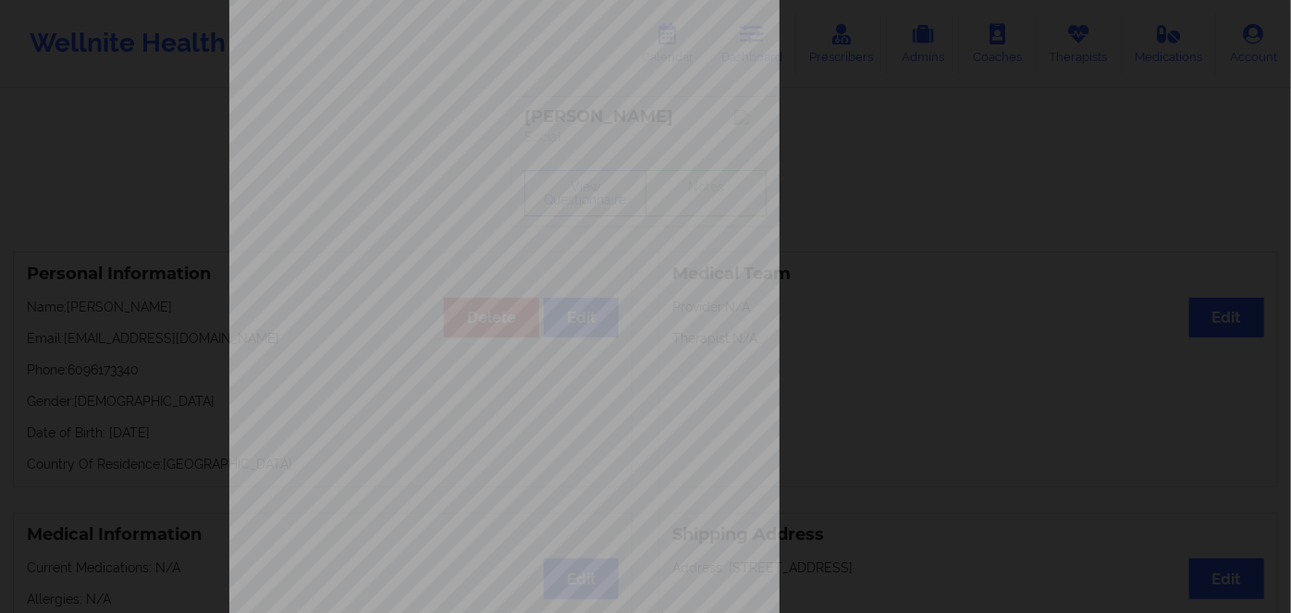
scroll to position [268, 0]
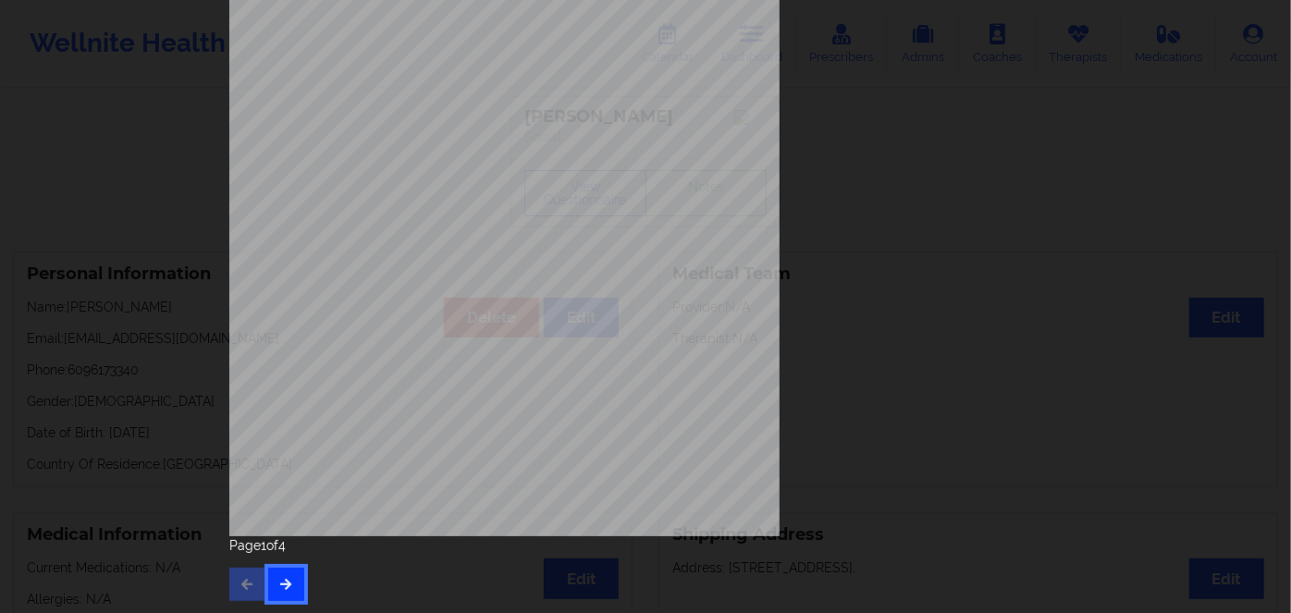
click at [268, 581] on button "button" at bounding box center [286, 584] width 36 height 33
click at [273, 584] on button "button" at bounding box center [286, 584] width 36 height 33
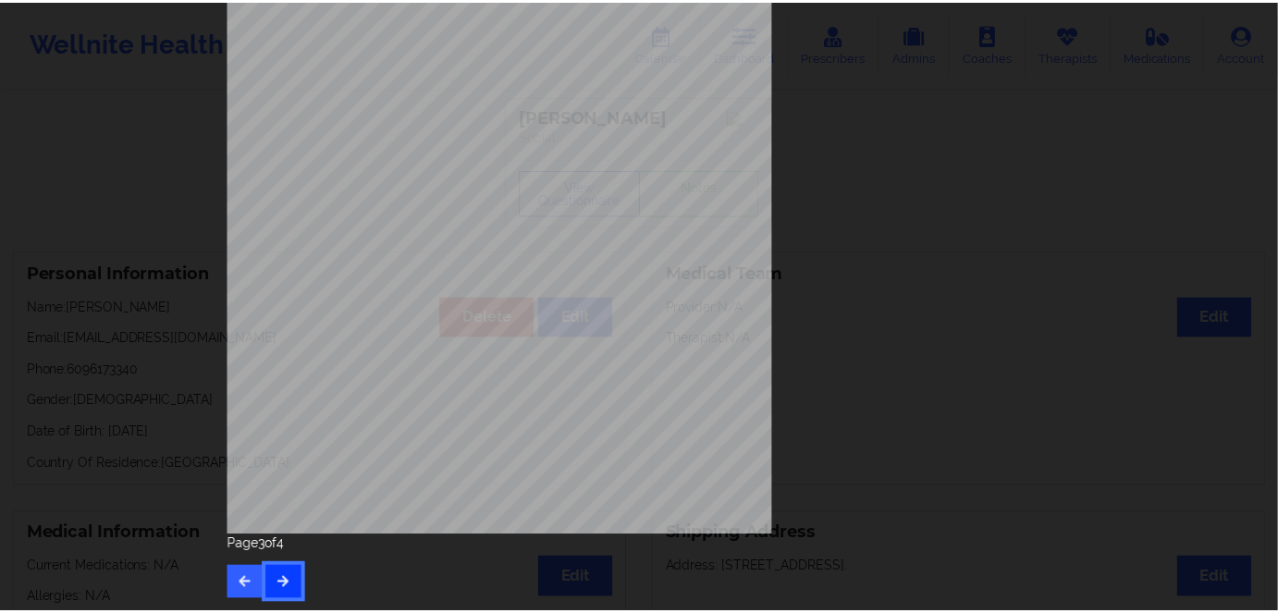
scroll to position [0, 0]
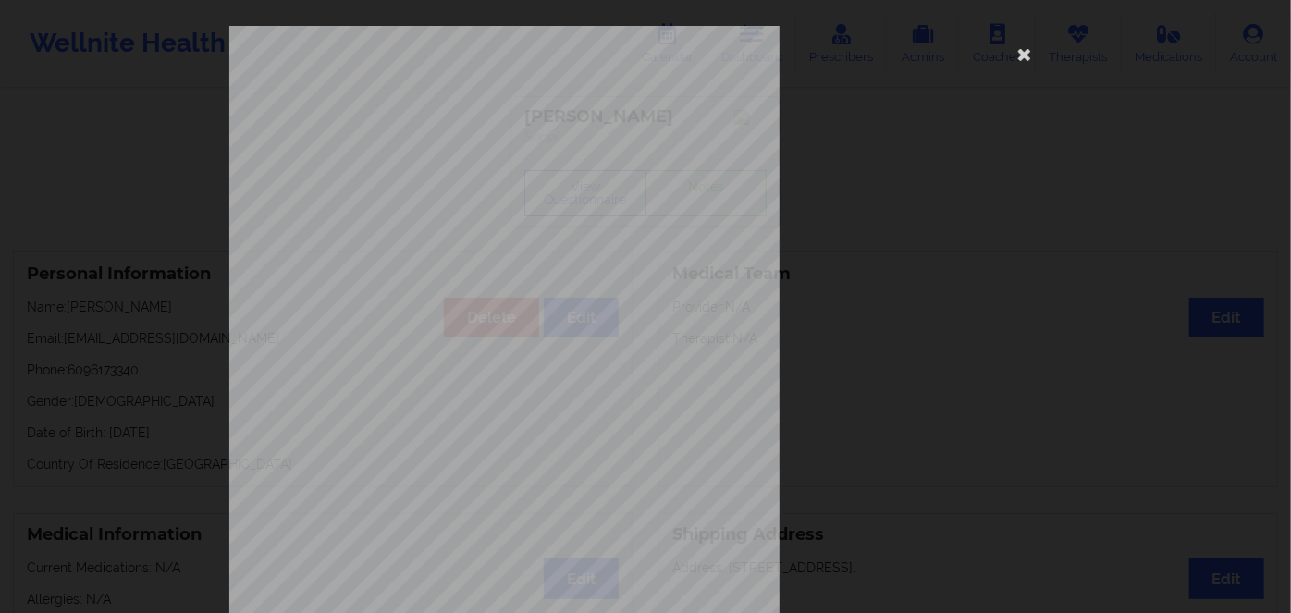
click at [445, 140] on span "97140641" at bounding box center [440, 143] width 37 height 8
click at [1014, 58] on icon at bounding box center [1025, 54] width 30 height 30
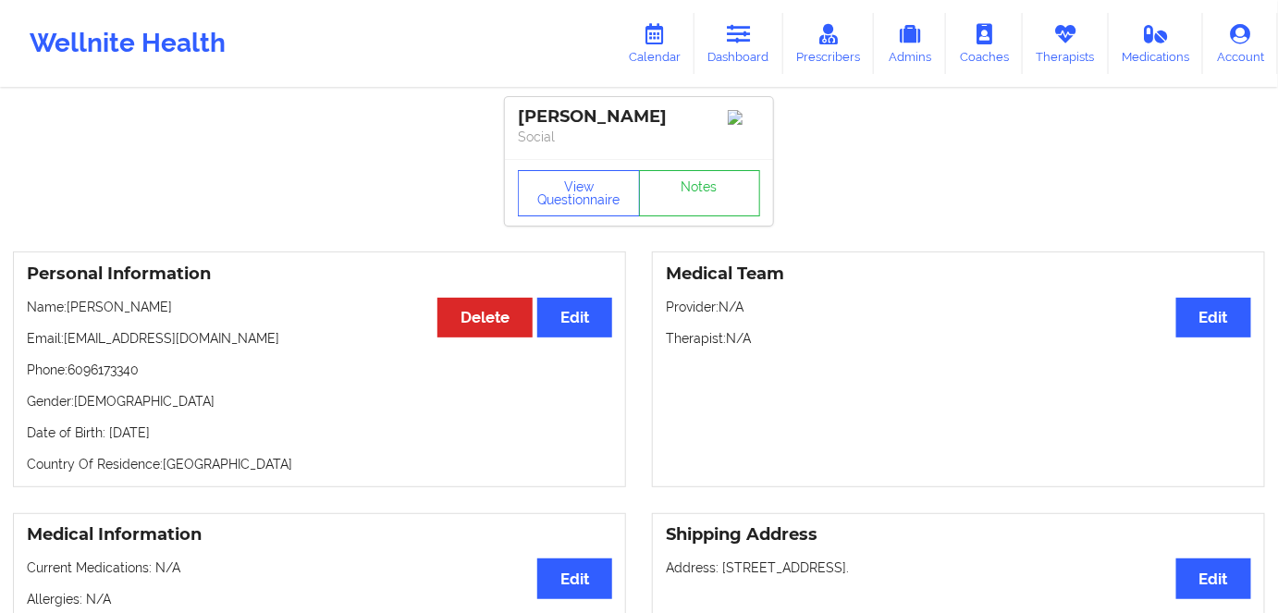
click at [240, 442] on p "Date of Birth: 17th of September 1986" at bounding box center [319, 433] width 585 height 18
click at [241, 442] on p "Date of Birth: 17th of September 1986" at bounding box center [319, 433] width 585 height 18
click at [237, 437] on p "Date of Birth: 17th of September 1986" at bounding box center [319, 433] width 585 height 18
click at [238, 437] on p "Date of Birth: 17th of September 1986" at bounding box center [319, 433] width 585 height 18
click at [226, 439] on p "Date of Birth: 17th of September 1986" at bounding box center [319, 433] width 585 height 18
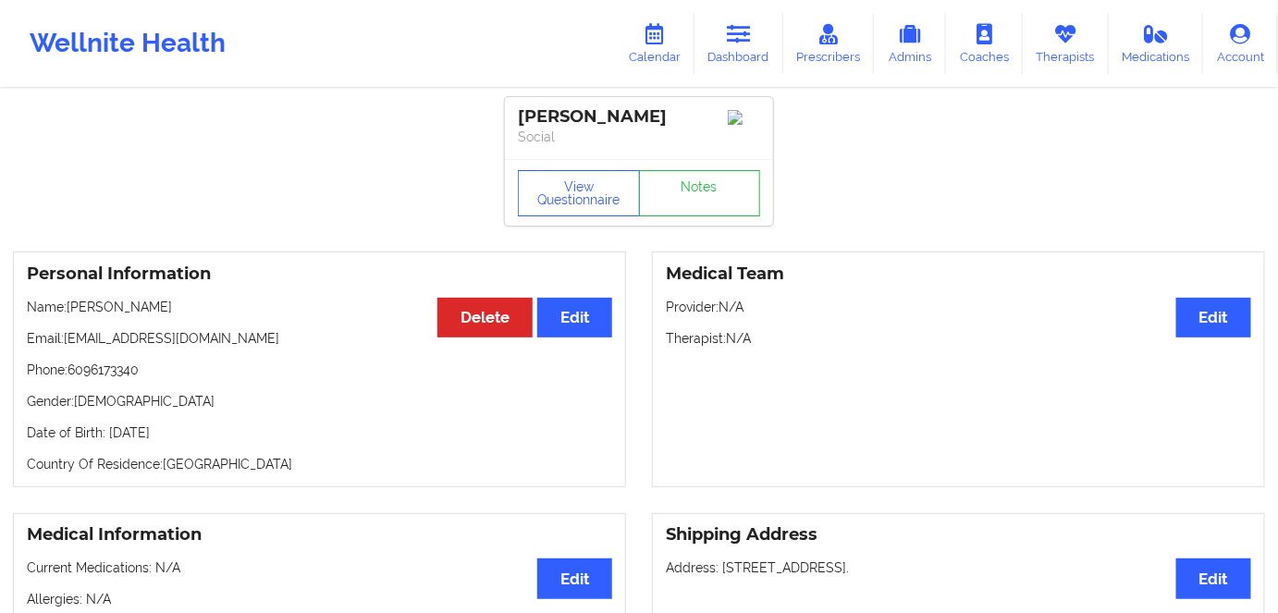
click at [226, 438] on p "Date of Birth: 17th of September 1986" at bounding box center [319, 433] width 585 height 18
drag, startPoint x: 267, startPoint y: 454, endPoint x: 252, endPoint y: 451, distance: 16.0
click at [267, 455] on div "Personal Information Edit Delete Name: Amanda Zubricki Email: amandazubricki@ho…" at bounding box center [319, 370] width 613 height 236
click at [234, 435] on p "Date of Birth: 17th of September 1986" at bounding box center [319, 433] width 585 height 18
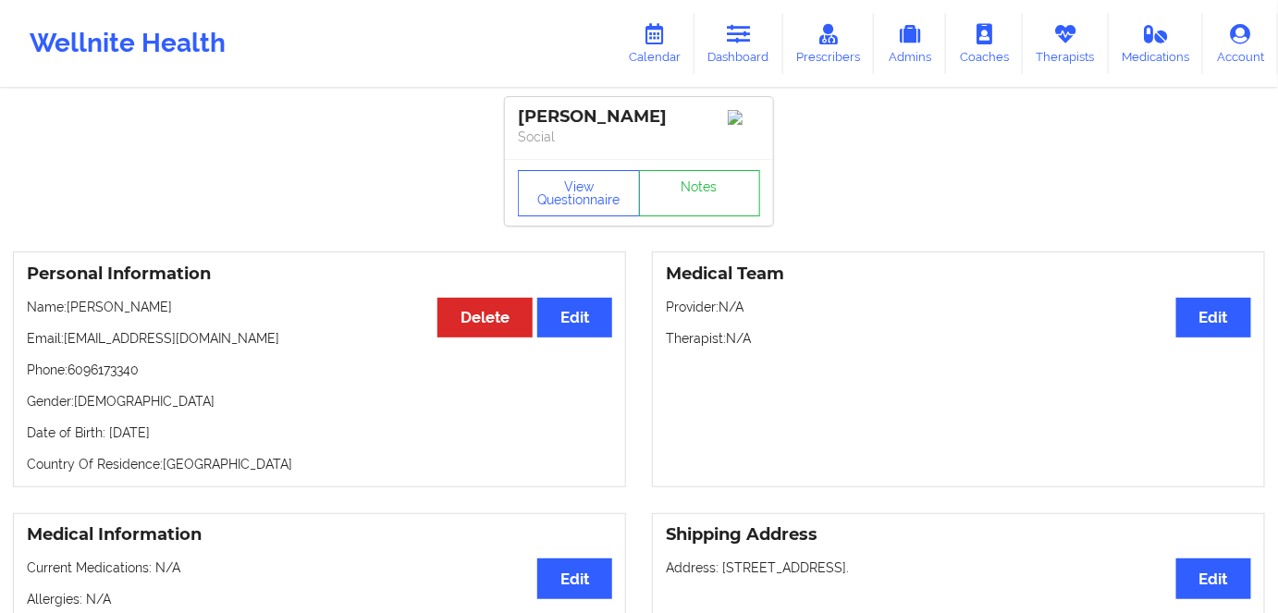
click at [234, 435] on p "Date of Birth: 17th of September 1986" at bounding box center [319, 433] width 585 height 18
drag, startPoint x: 182, startPoint y: 303, endPoint x: 71, endPoint y: 300, distance: 111.0
click at [71, 300] on div "Personal Information Edit Delete Name: Amanda Zubricki Email: amandazubricki@ho…" at bounding box center [319, 370] width 613 height 236
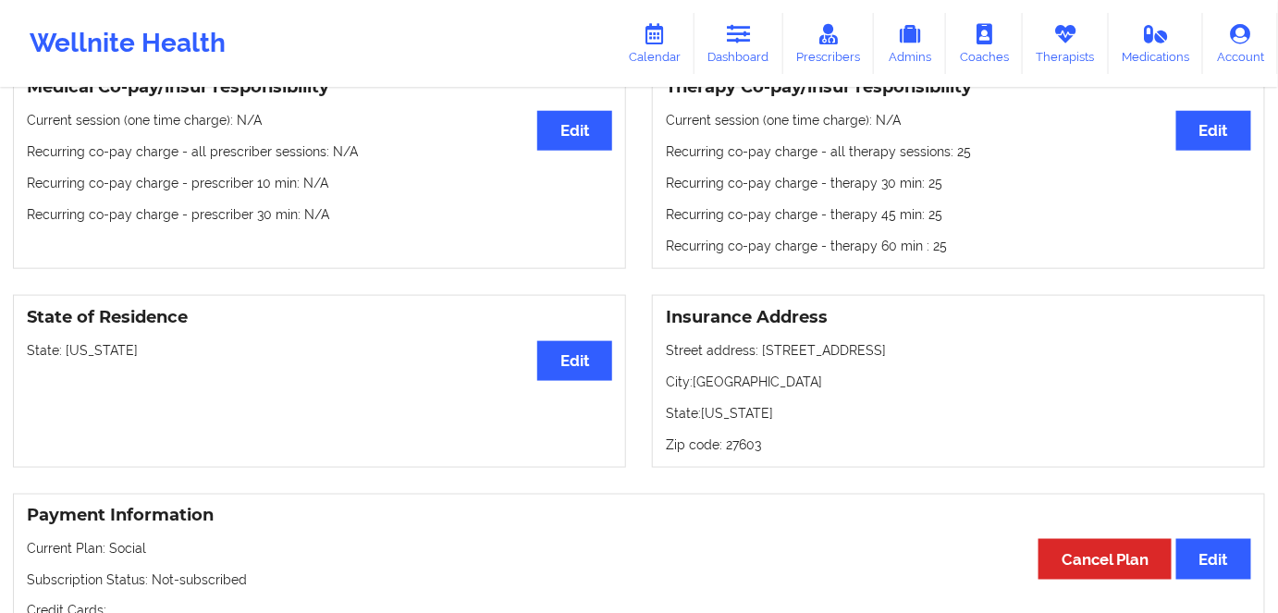
scroll to position [588, 0]
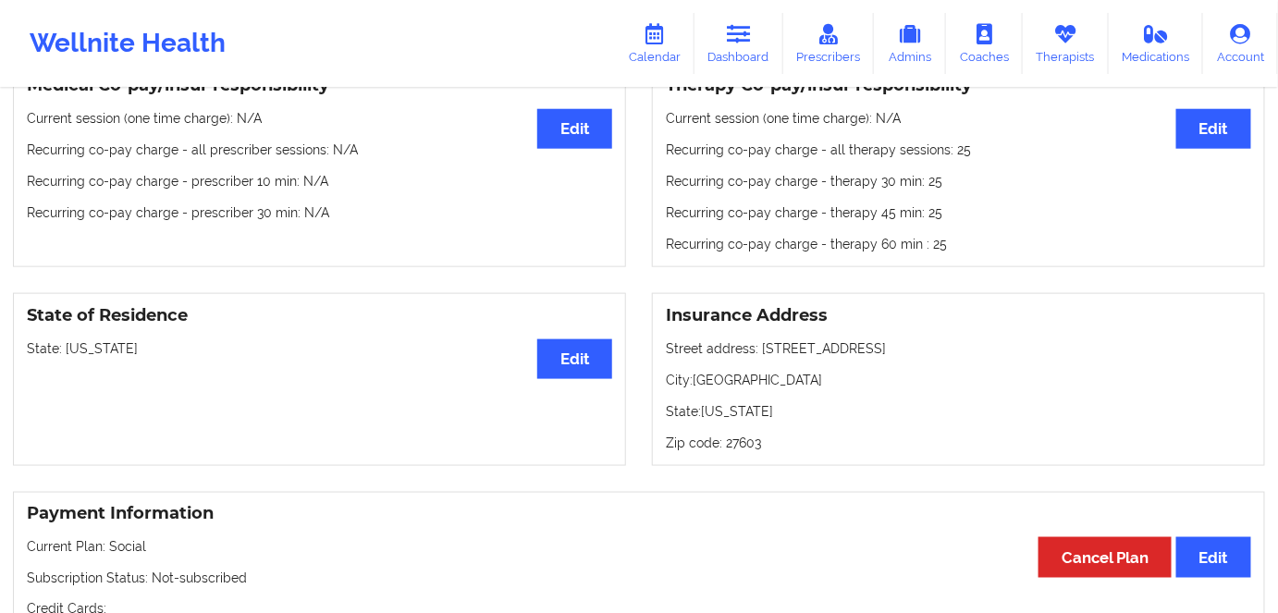
drag, startPoint x: 157, startPoint y: 351, endPoint x: 62, endPoint y: 349, distance: 95.3
click at [62, 349] on p "State: North Carolina" at bounding box center [319, 348] width 585 height 18
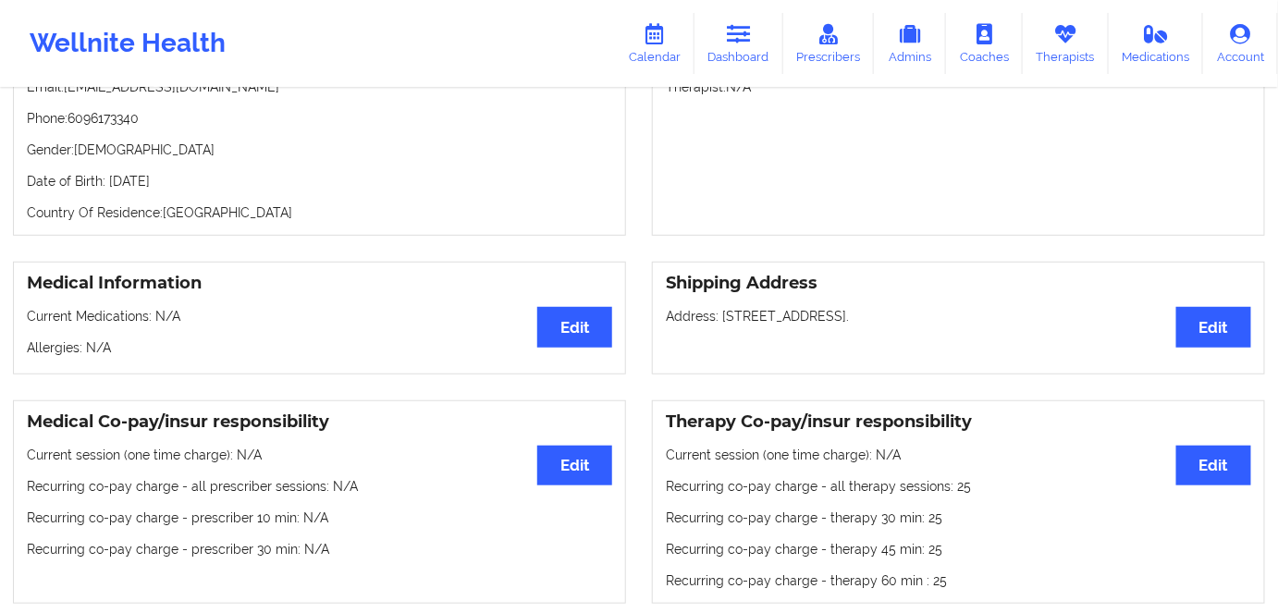
click at [229, 186] on p "Date of Birth: 17th of September 1986" at bounding box center [319, 181] width 585 height 18
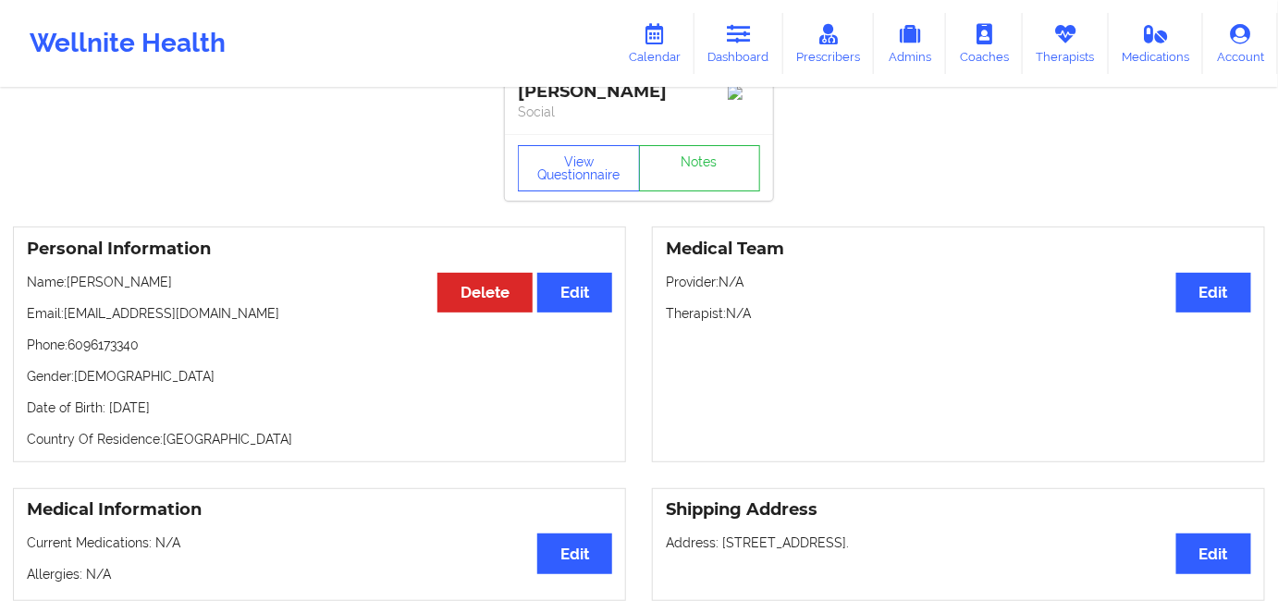
scroll to position [0, 0]
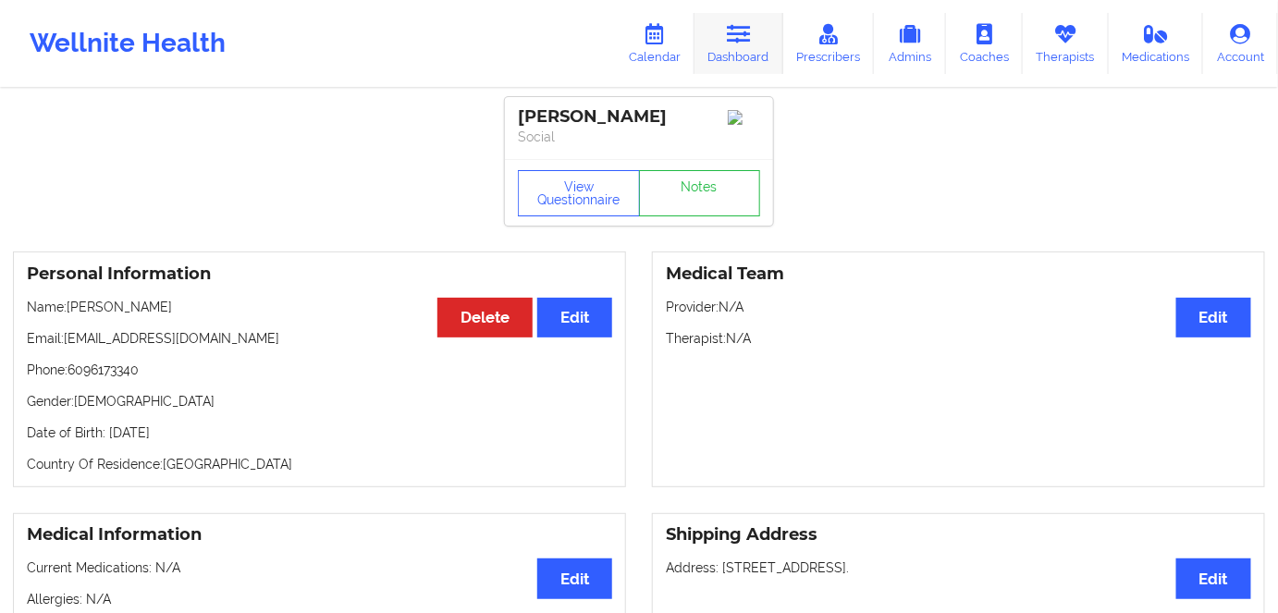
click at [740, 31] on icon at bounding box center [739, 34] width 24 height 20
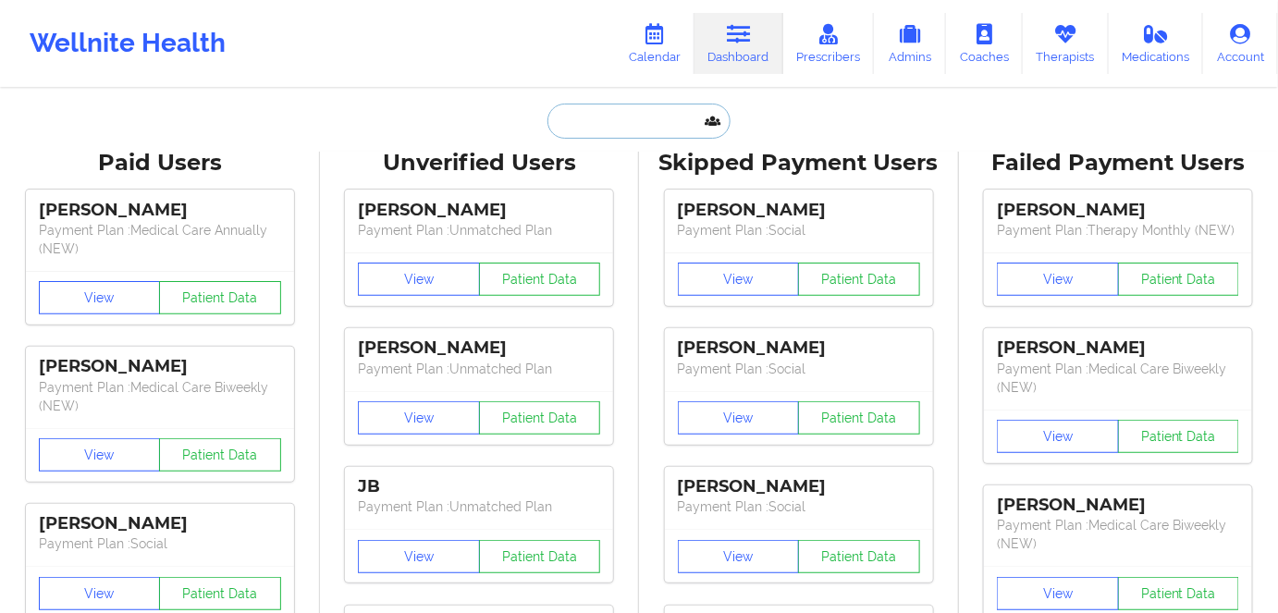
click at [624, 112] on input "text" at bounding box center [638, 121] width 183 height 35
paste input "jcast1533@yahoo.com"
type input "jcast1533@yahoo.com"
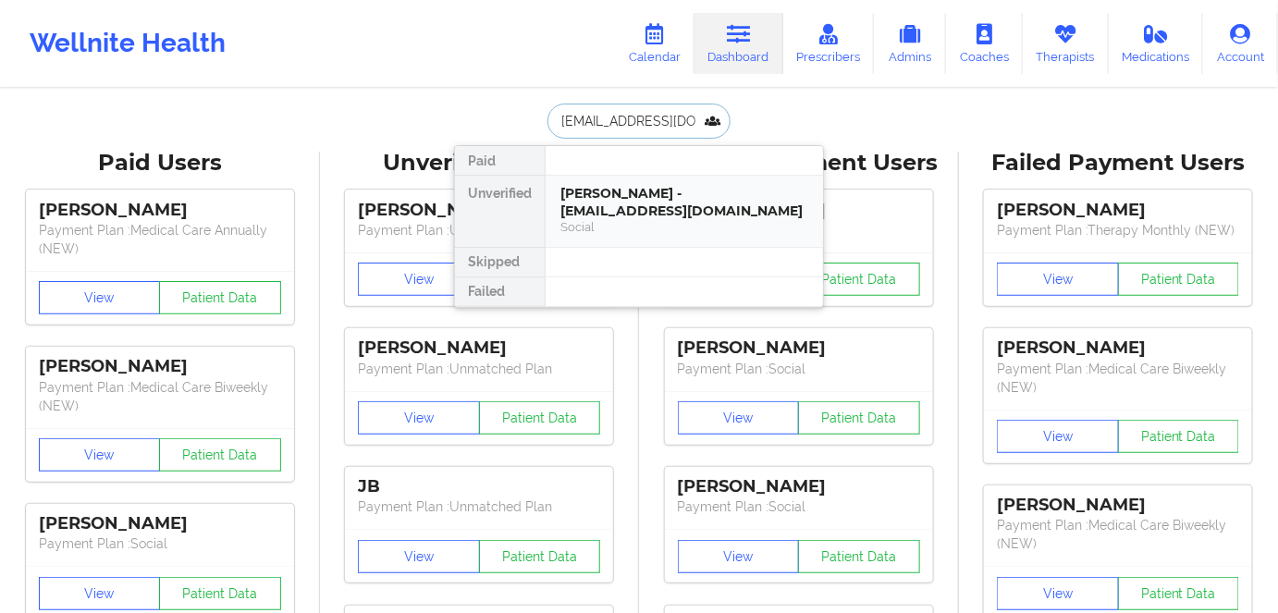
click at [644, 214] on div "Jonathan Castillo - jcast1533@yahoo.com" at bounding box center [684, 202] width 248 height 34
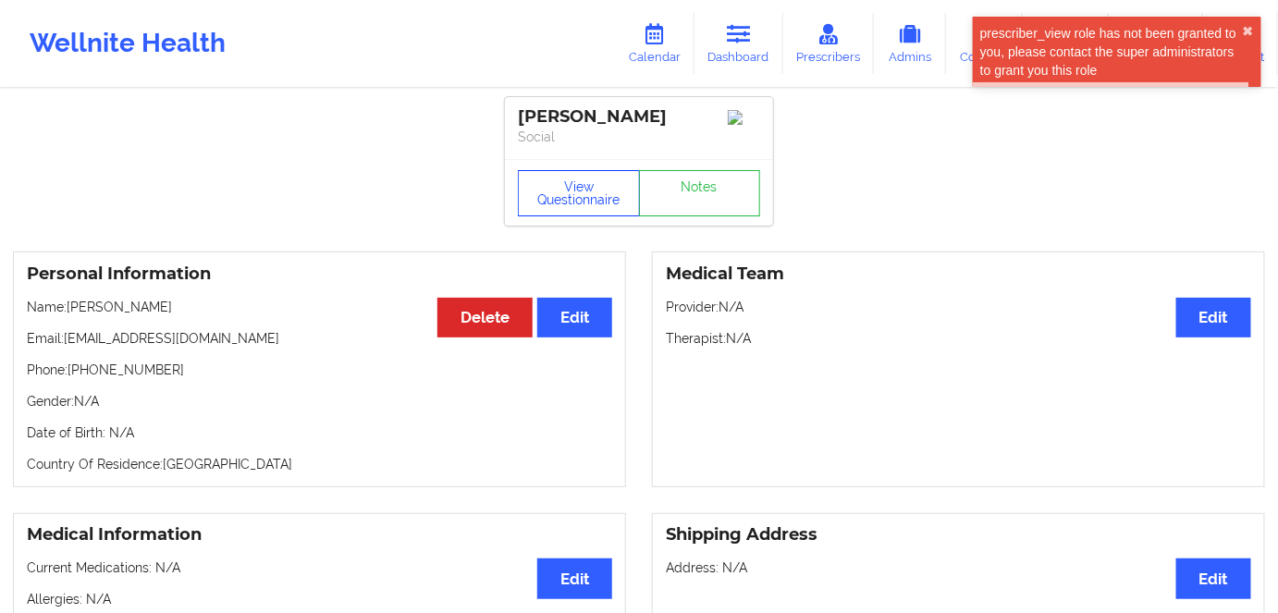
click at [555, 212] on button "View Questionnaire" at bounding box center [579, 193] width 122 height 46
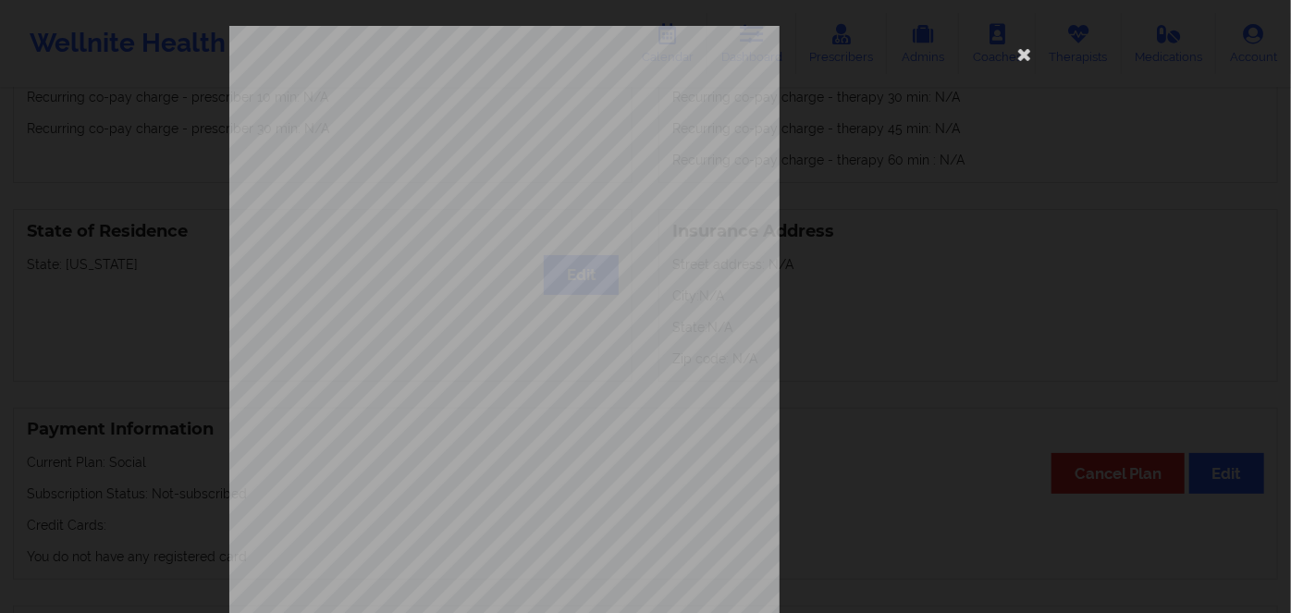
scroll to position [268, 0]
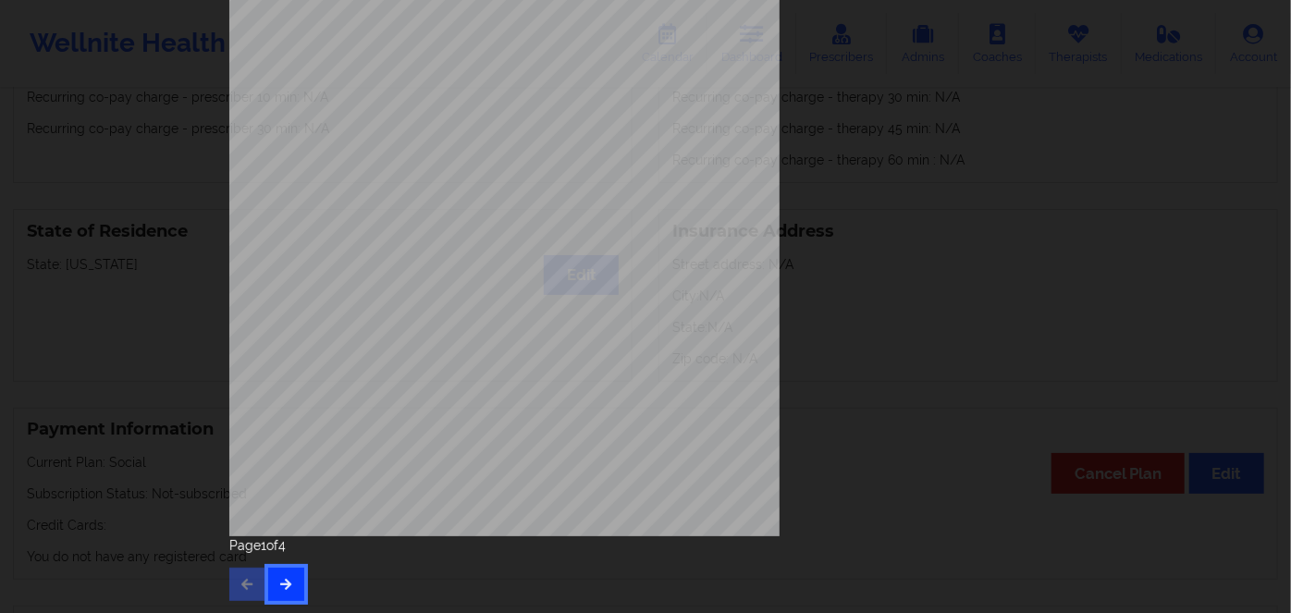
drag, startPoint x: 281, startPoint y: 584, endPoint x: 264, endPoint y: 571, distance: 22.4
click at [280, 584] on icon "button" at bounding box center [286, 583] width 16 height 11
click at [293, 581] on button "button" at bounding box center [286, 584] width 36 height 33
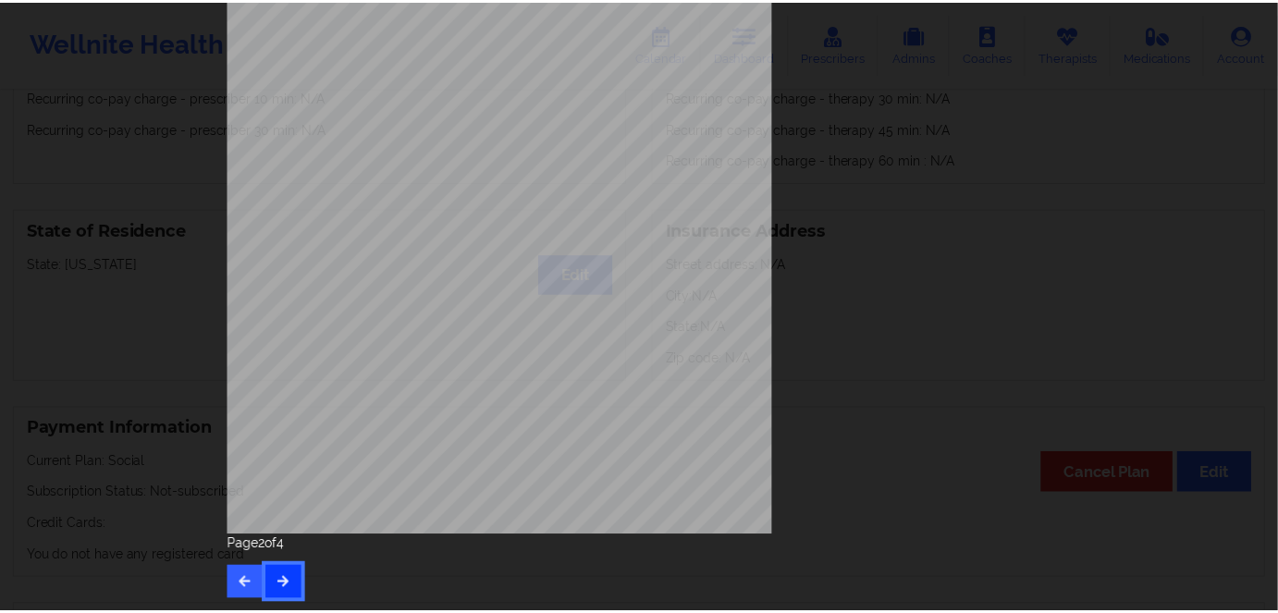
scroll to position [0, 0]
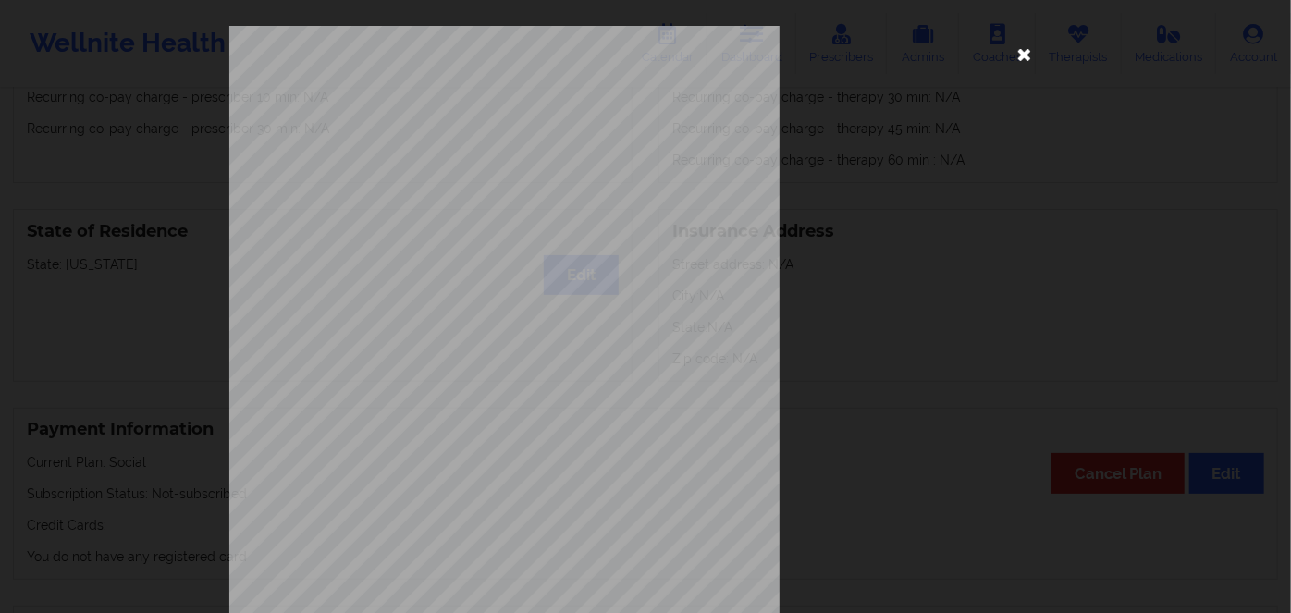
click at [1021, 50] on icon at bounding box center [1025, 54] width 30 height 30
